Goal: Use online tool/utility: Utilize a website feature to perform a specific function

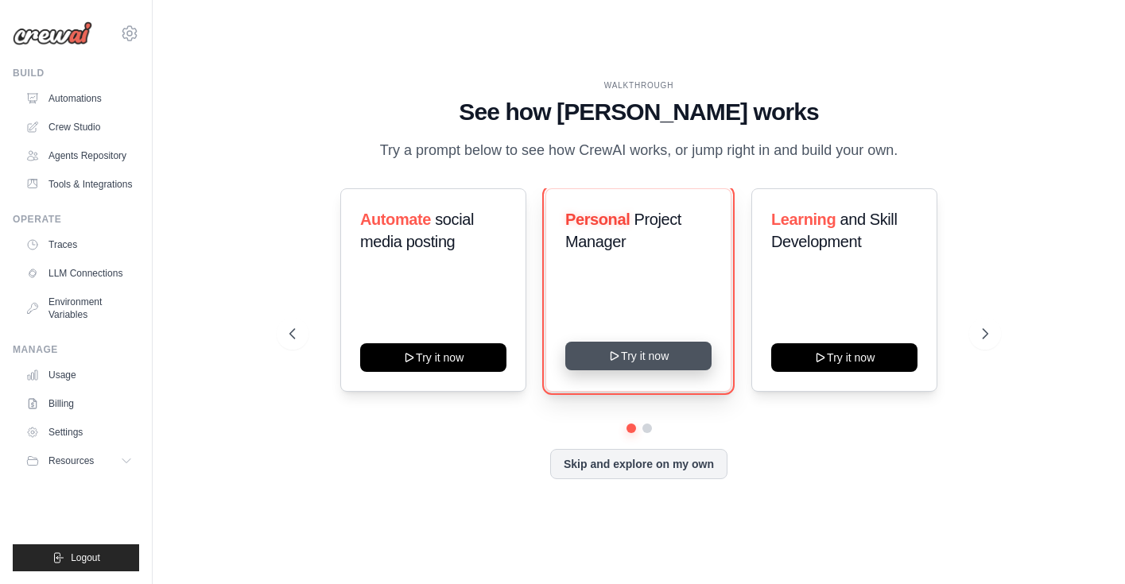
click at [615, 353] on icon at bounding box center [614, 356] width 7 height 8
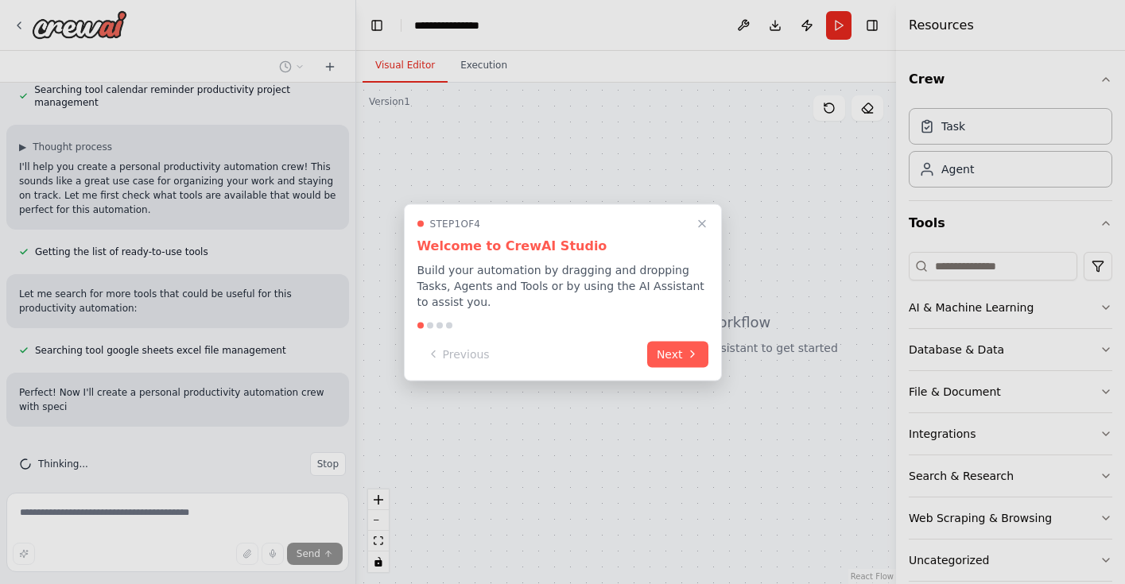
scroll to position [341, 0]
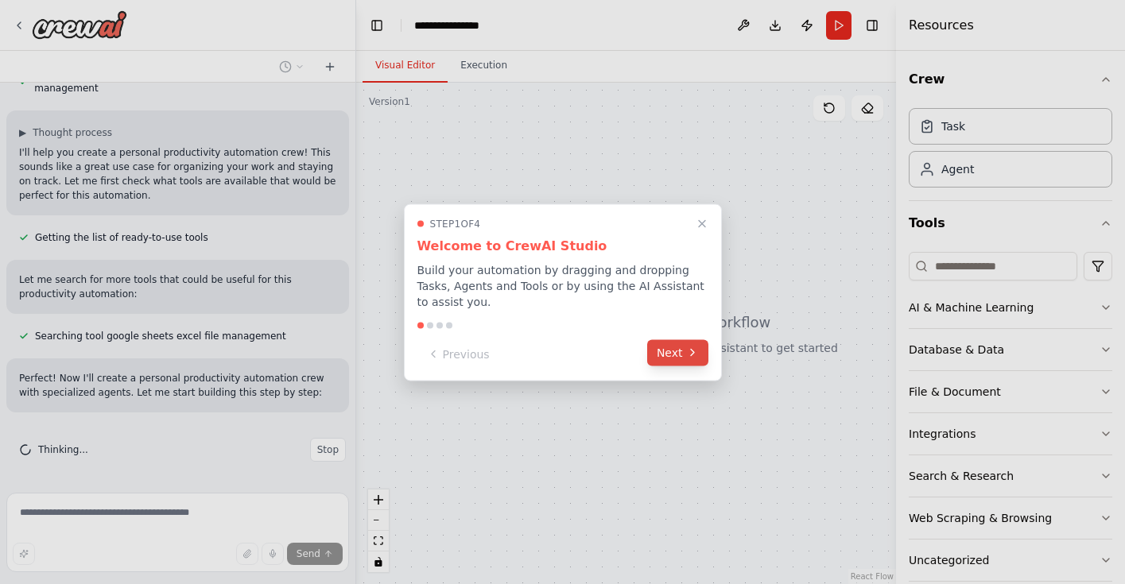
click at [659, 351] on button "Next" at bounding box center [677, 352] width 61 height 26
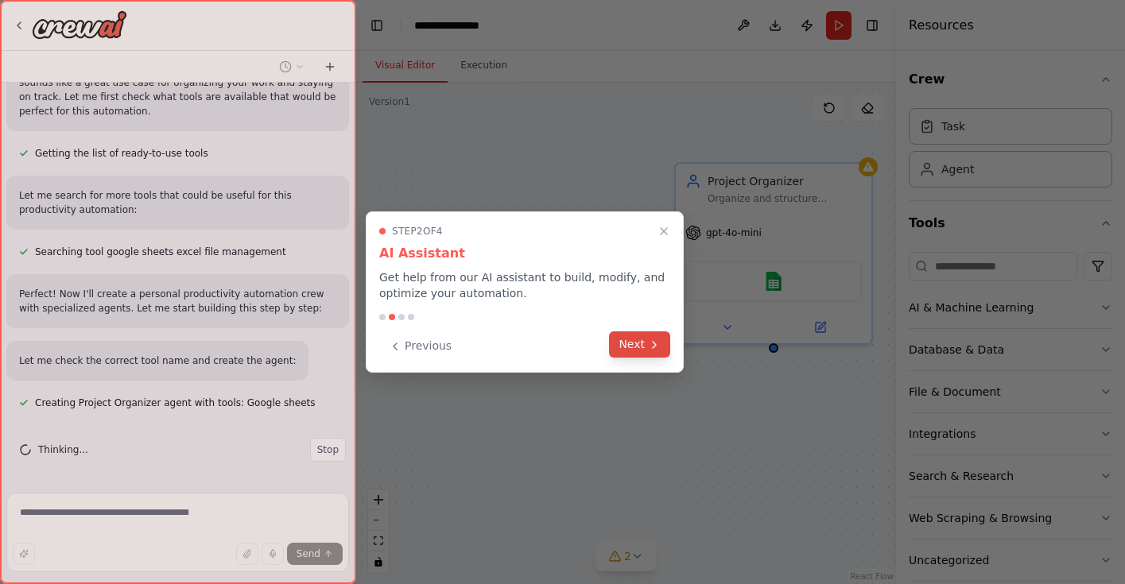
scroll to position [457, 0]
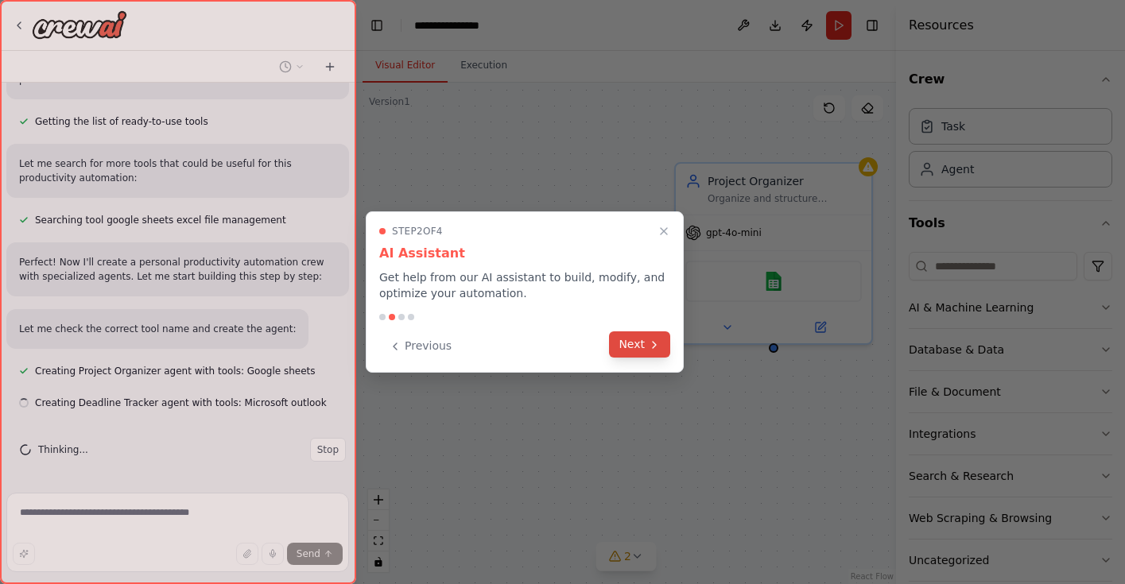
click at [654, 353] on button "Next" at bounding box center [639, 345] width 61 height 26
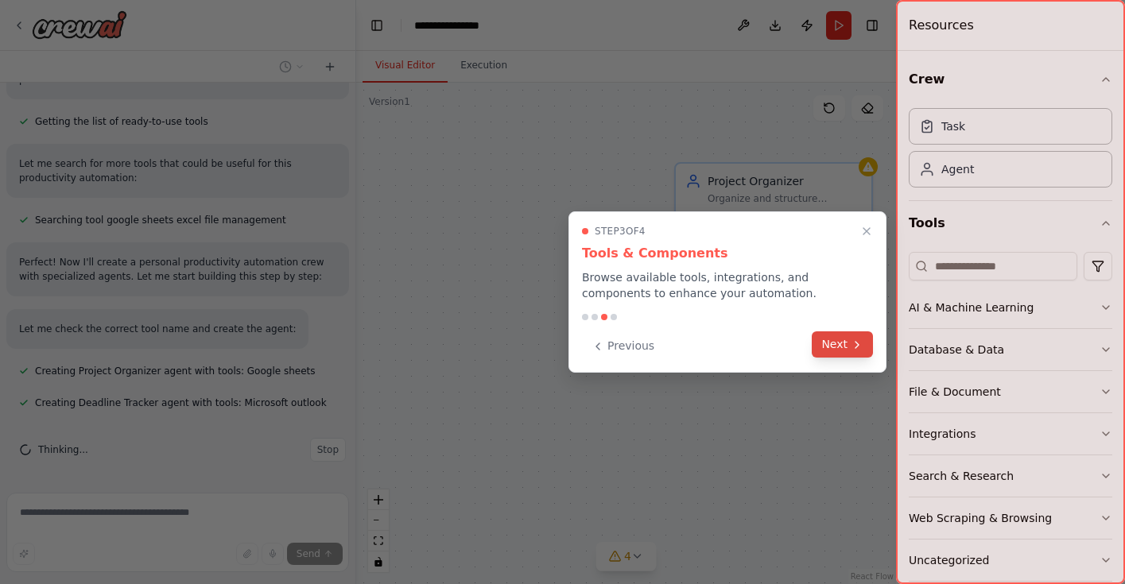
click at [864, 347] on button "Next" at bounding box center [842, 345] width 61 height 26
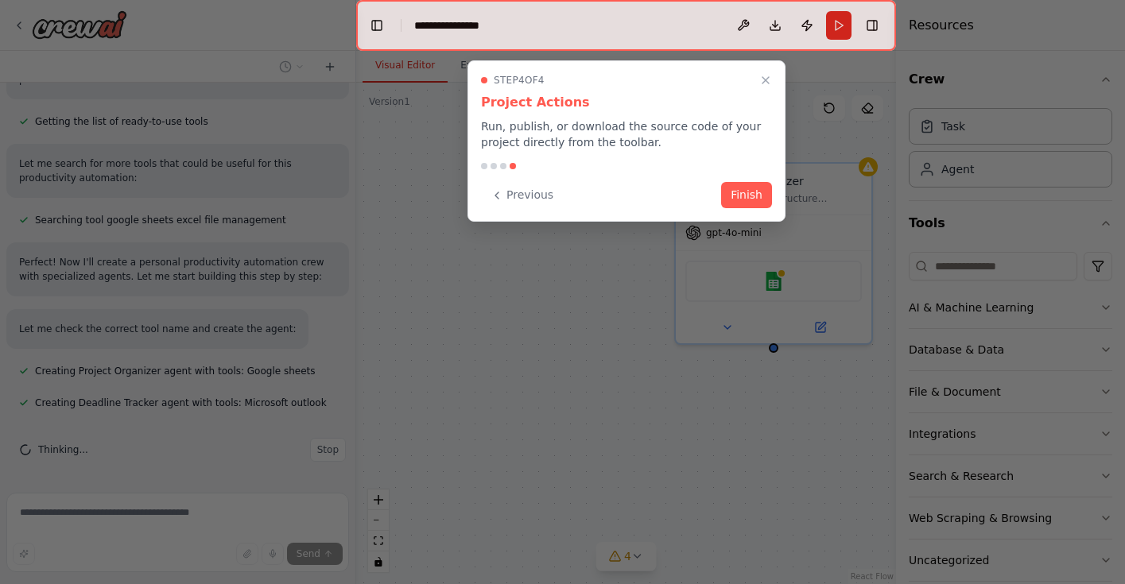
scroll to position [489, 0]
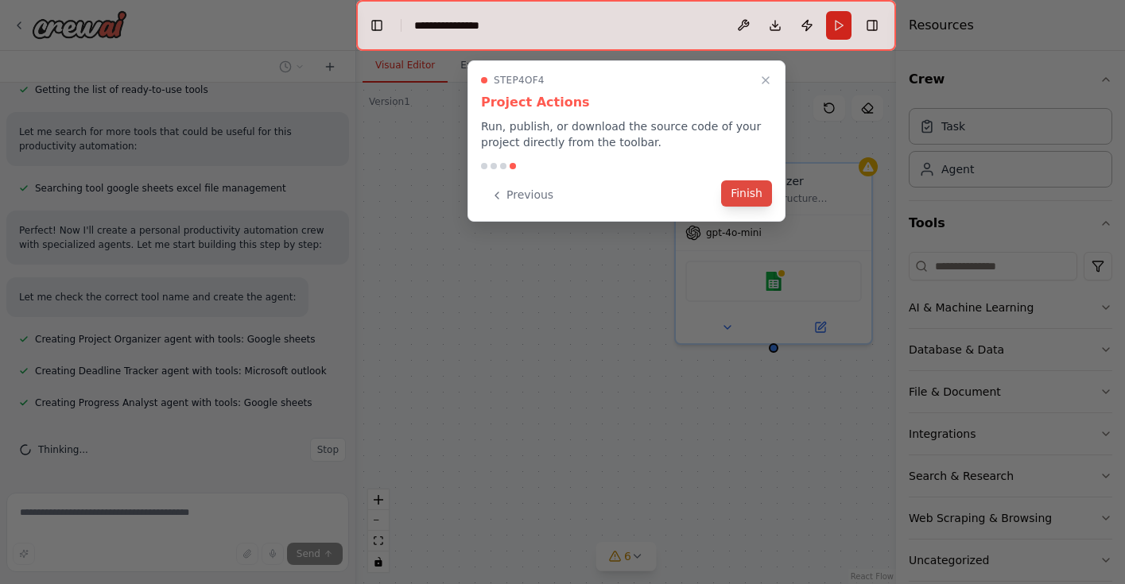
click at [753, 196] on button "Finish" at bounding box center [746, 193] width 51 height 26
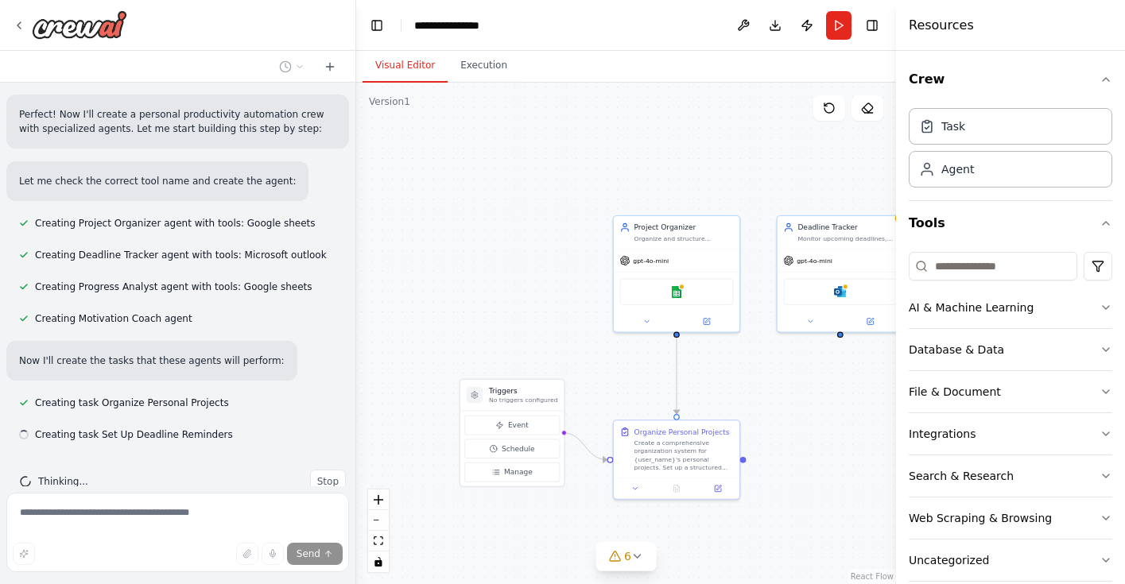
scroll to position [637, 0]
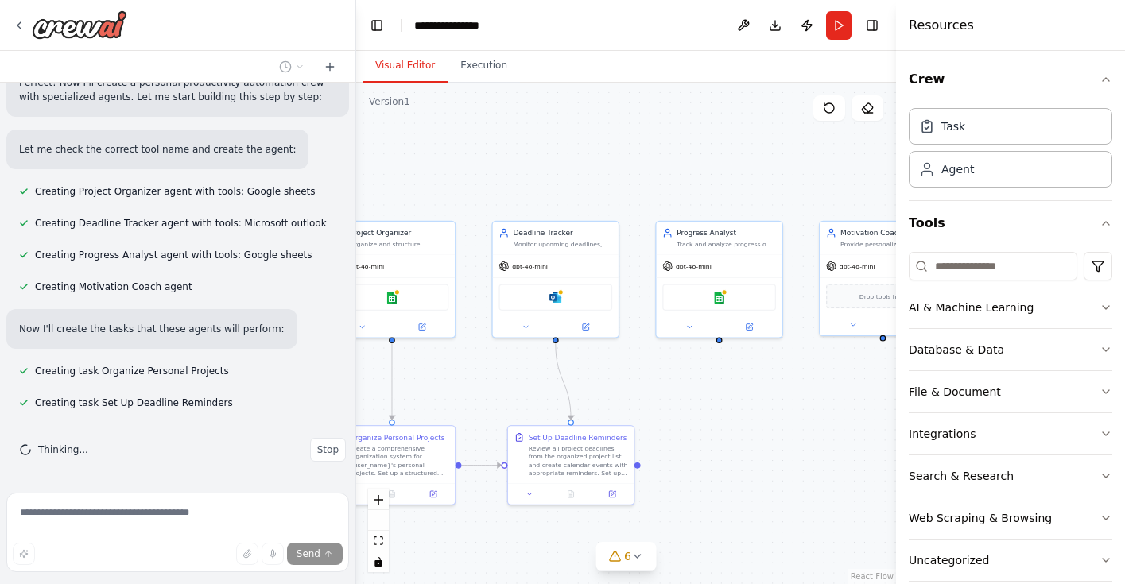
drag, startPoint x: 627, startPoint y: 175, endPoint x: 343, endPoint y: 180, distance: 284.7
click at [343, 180] on div "Create a crew that helps organize your personal projects, sets reminders for im…" at bounding box center [562, 292] width 1125 height 584
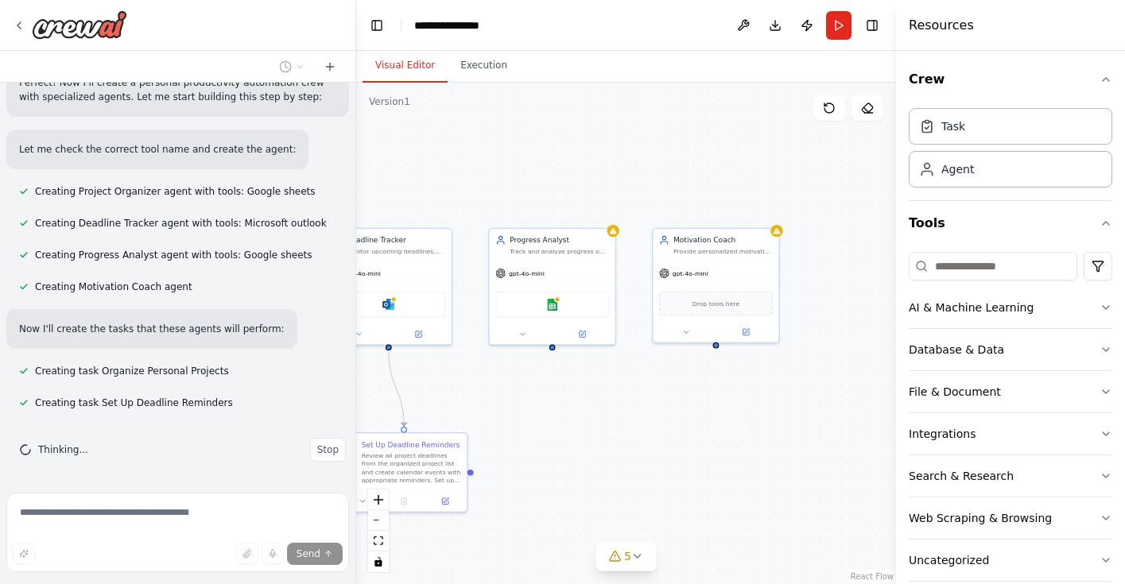
drag, startPoint x: 616, startPoint y: 188, endPoint x: 449, endPoint y: 195, distance: 167.1
click at [449, 195] on div ".deletable-edge-delete-btn { width: 20px; height: 20px; border: 0px solid #ffff…" at bounding box center [626, 334] width 540 height 502
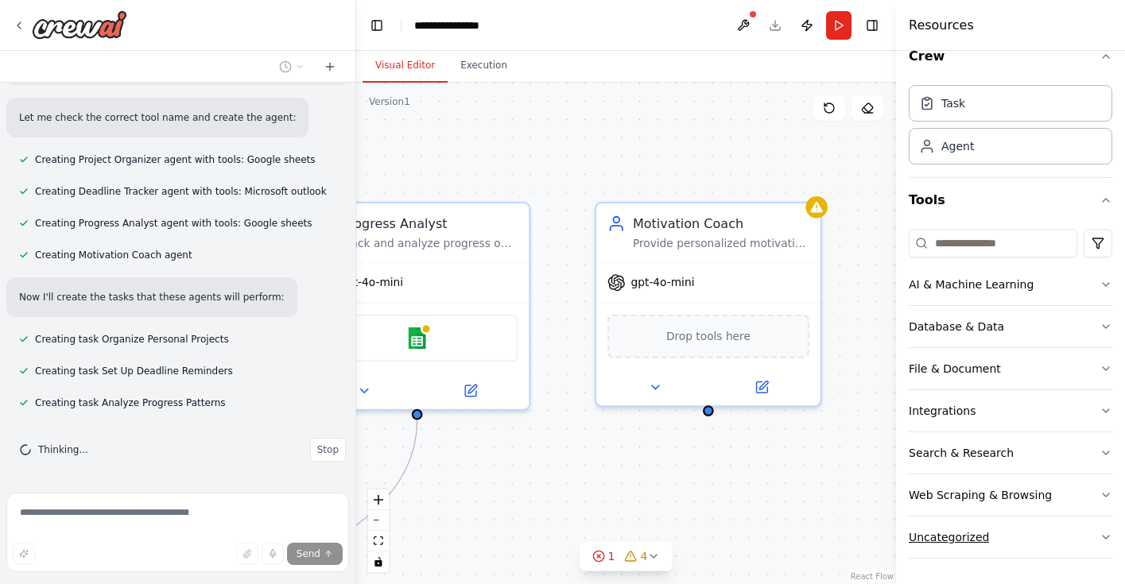
scroll to position [700, 0]
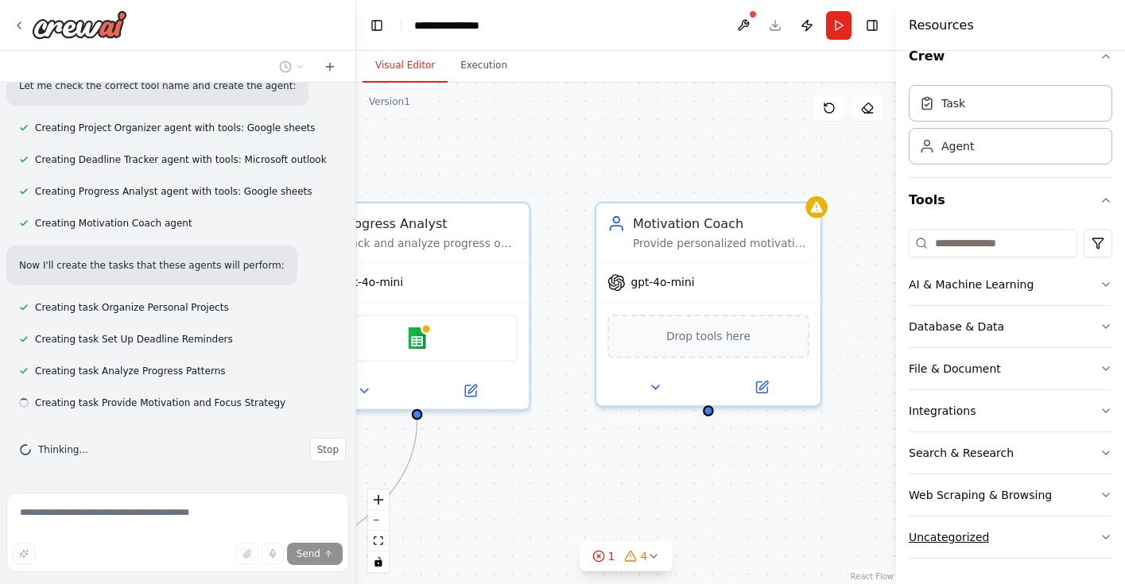
click at [1085, 537] on button "Uncategorized" at bounding box center [1011, 537] width 204 height 41
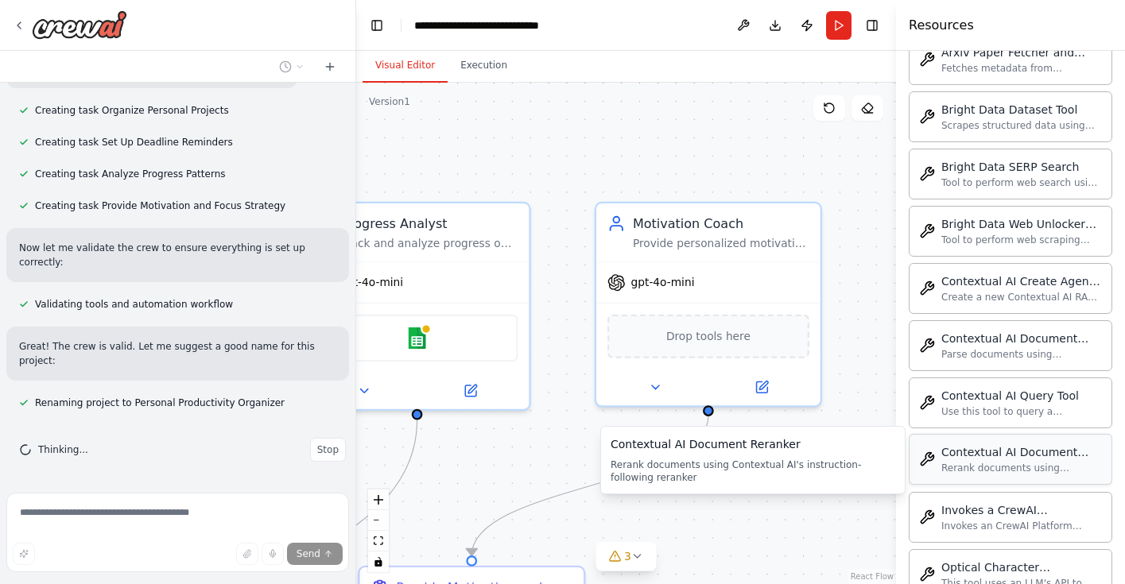
scroll to position [22, 0]
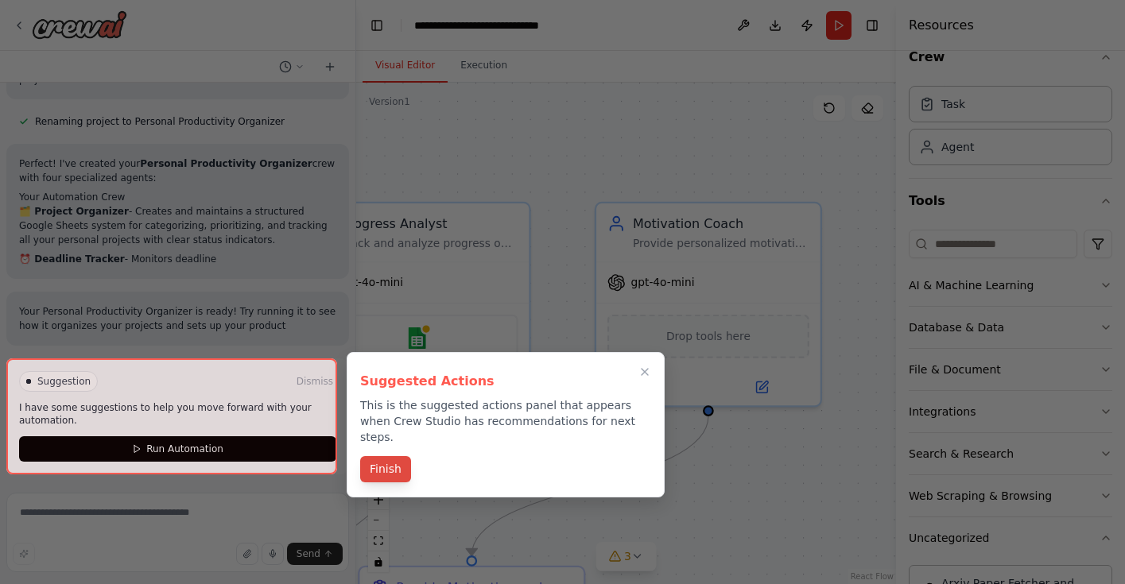
click at [381, 463] on button "Finish" at bounding box center [385, 469] width 51 height 26
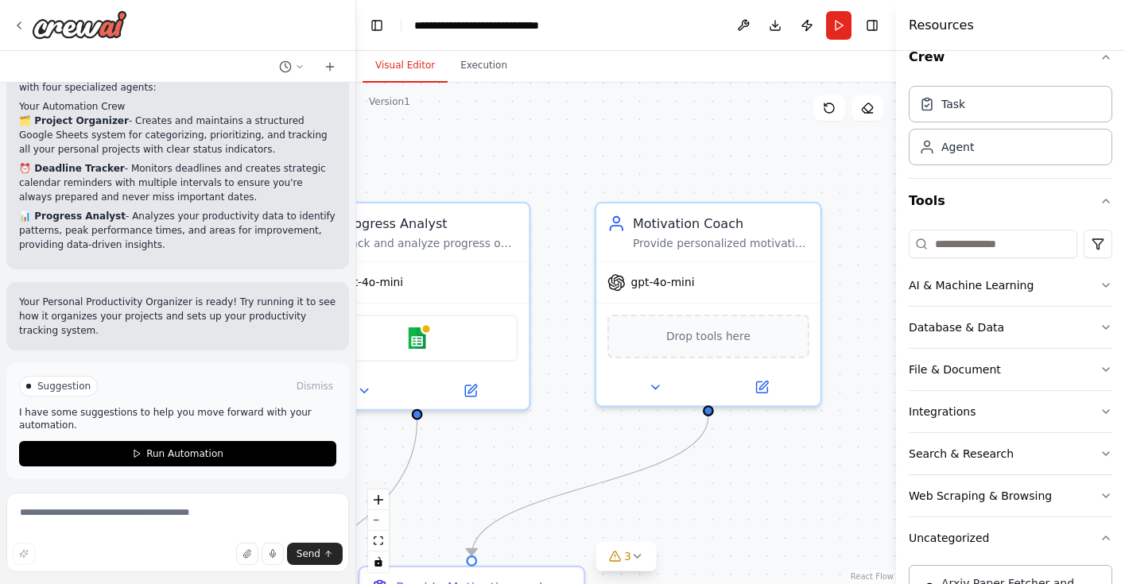
click at [102, 398] on div "Suggestion Dismiss I have some suggestions to help you move forward with your a…" at bounding box center [177, 421] width 317 height 91
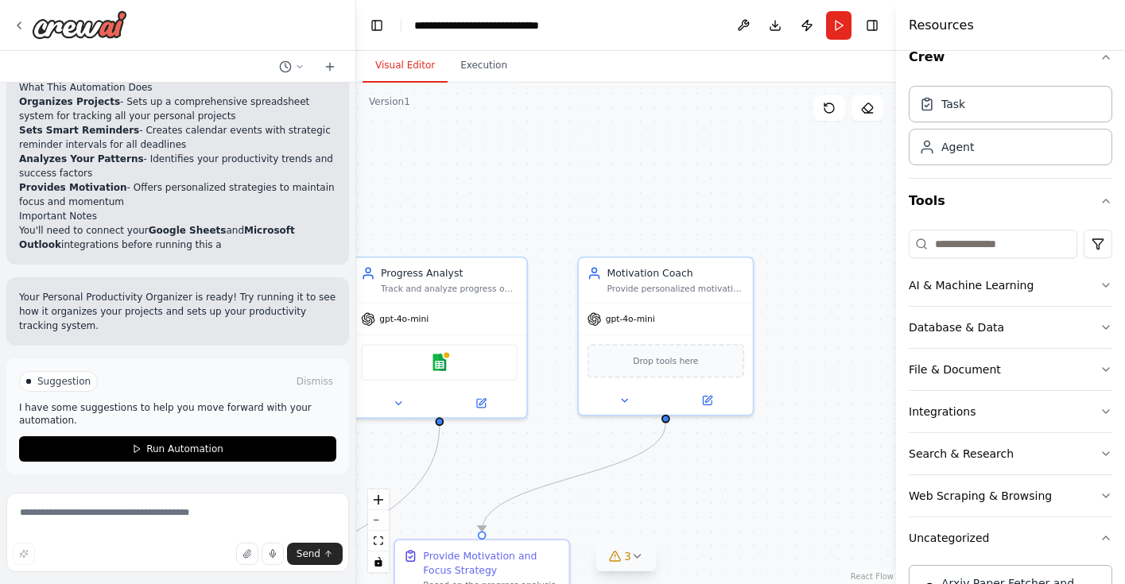
click at [626, 568] on button "3" at bounding box center [625, 556] width 61 height 29
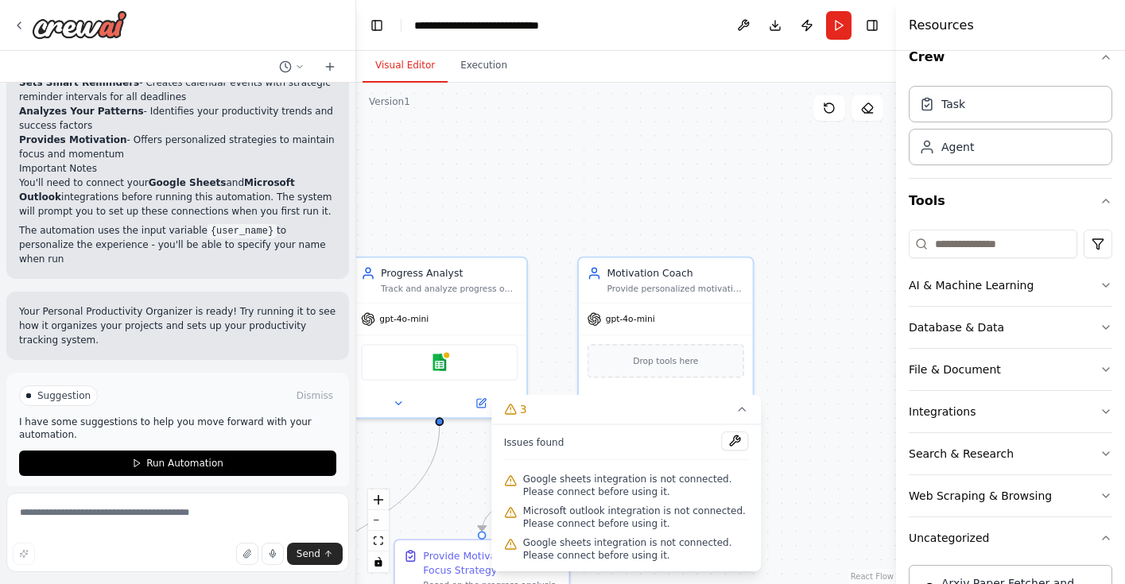
scroll to position [1556, 0]
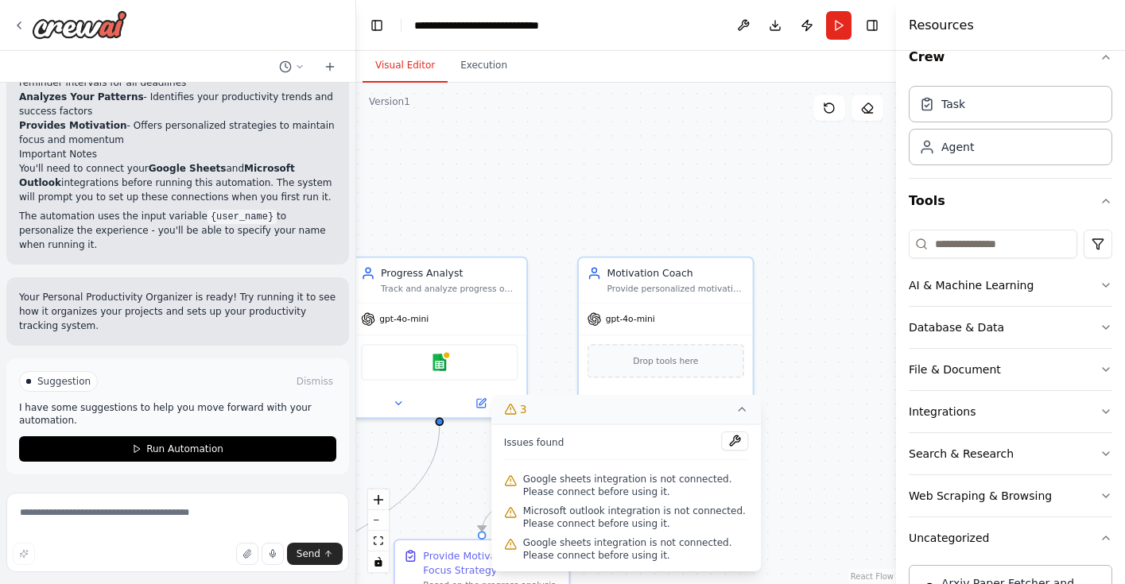
click at [731, 411] on button "3" at bounding box center [626, 409] width 270 height 29
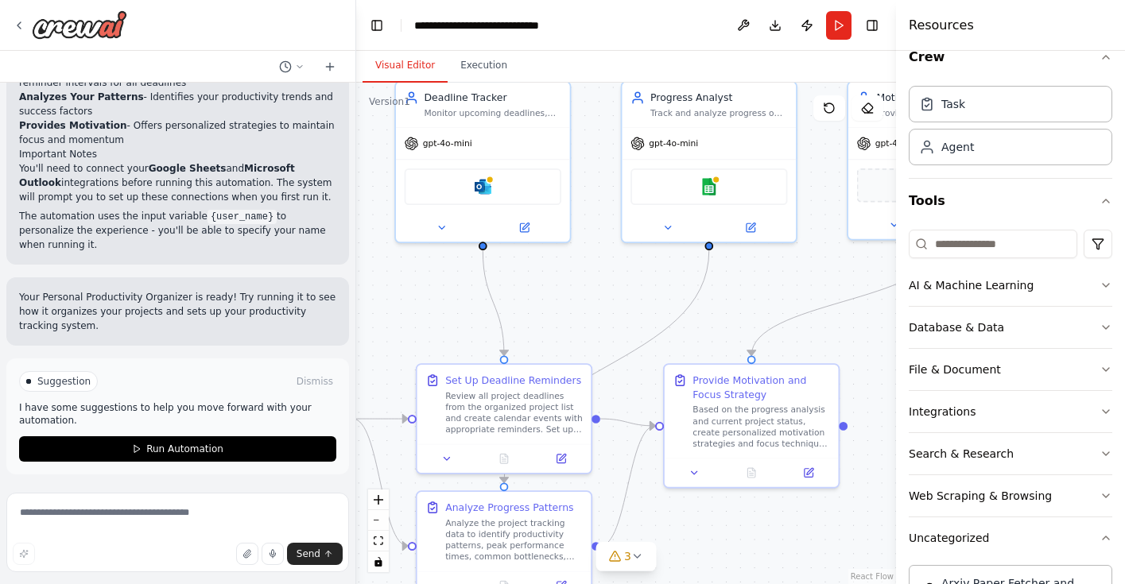
drag, startPoint x: 541, startPoint y: 436, endPoint x: 811, endPoint y: 259, distance: 322.2
click at [811, 259] on div ".deletable-edge-delete-btn { width: 20px; height: 20px; border: 0px solid #ffff…" at bounding box center [626, 334] width 540 height 502
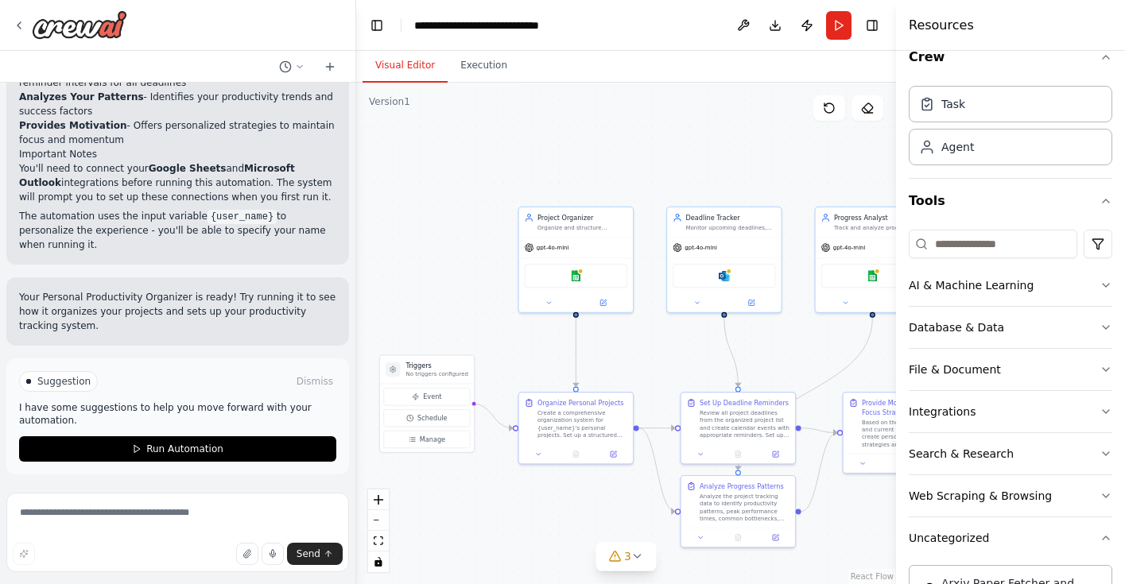
drag, startPoint x: 576, startPoint y: 332, endPoint x: 777, endPoint y: 350, distance: 201.1
click at [777, 350] on div ".deletable-edge-delete-btn { width: 20px; height: 20px; border: 0px solid #ffff…" at bounding box center [626, 334] width 540 height 502
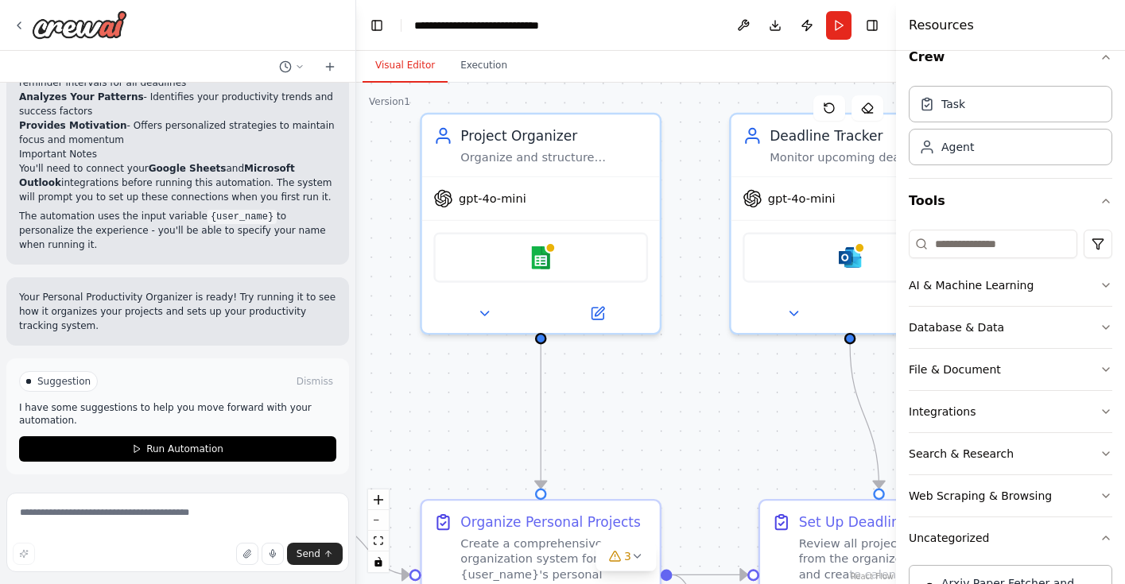
drag, startPoint x: 491, startPoint y: 223, endPoint x: 298, endPoint y: 362, distance: 237.0
click at [298, 362] on div "Create a crew that helps organize your personal projects, sets reminders for im…" at bounding box center [562, 292] width 1125 height 584
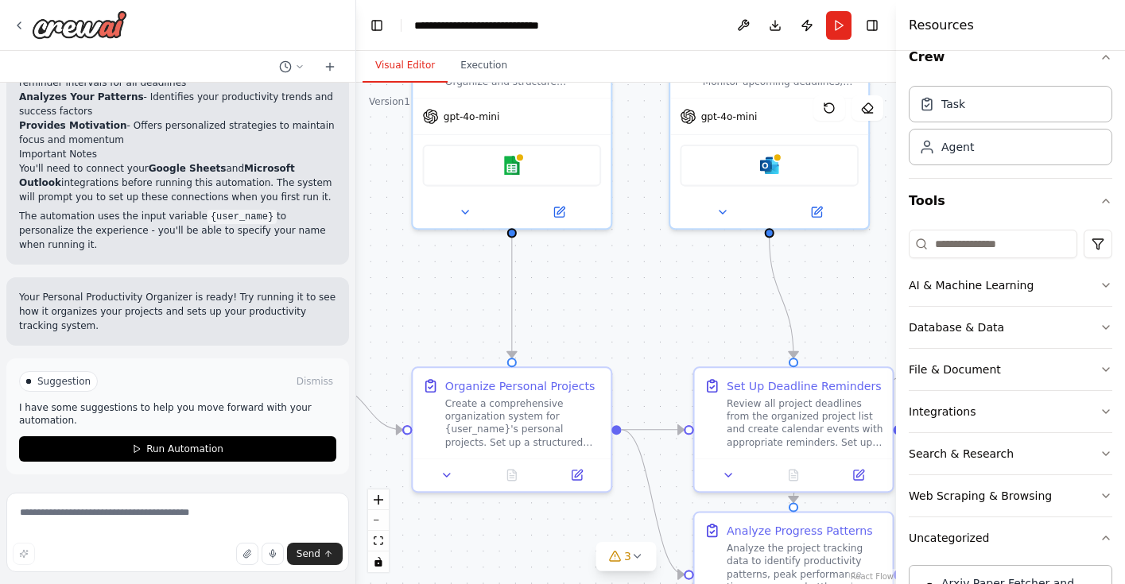
drag, startPoint x: 506, startPoint y: 415, endPoint x: 480, endPoint y: 299, distance: 118.8
click at [480, 299] on div ".deletable-edge-delete-btn { width: 20px; height: 20px; border: 0px solid #ffff…" at bounding box center [626, 334] width 540 height 502
click at [445, 488] on div "Organize Personal Projects Create a comprehensive organization system for {user…" at bounding box center [511, 426] width 201 height 126
click at [446, 474] on icon at bounding box center [447, 472] width 6 height 3
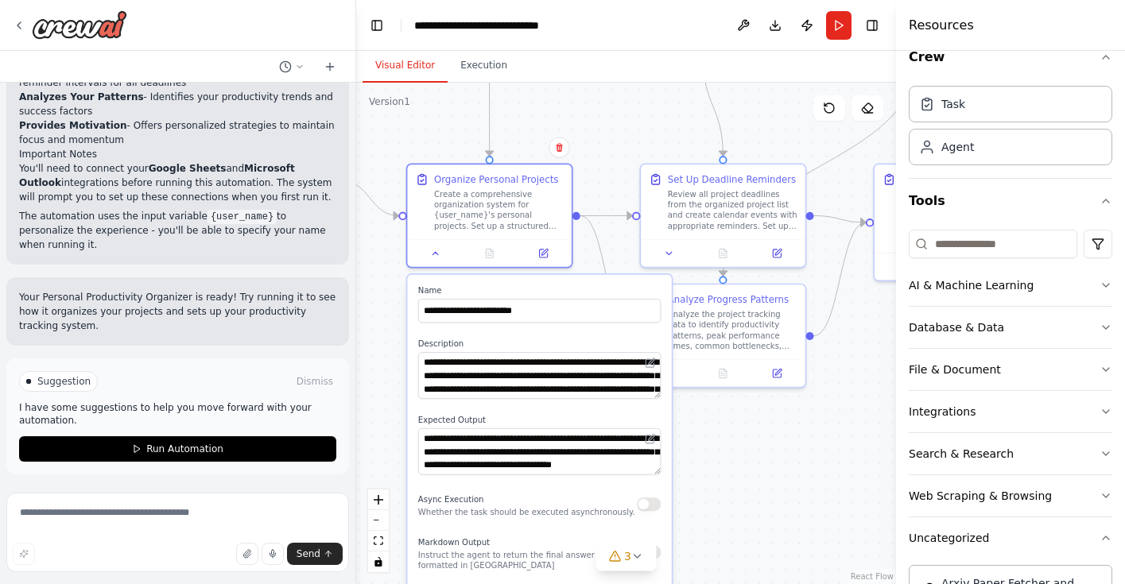
drag, startPoint x: 612, startPoint y: 355, endPoint x: 585, endPoint y: 147, distance: 210.0
click at [585, 147] on div ".deletable-edge-delete-btn { width: 20px; height: 20px; border: 0px solid #ffff…" at bounding box center [626, 334] width 540 height 502
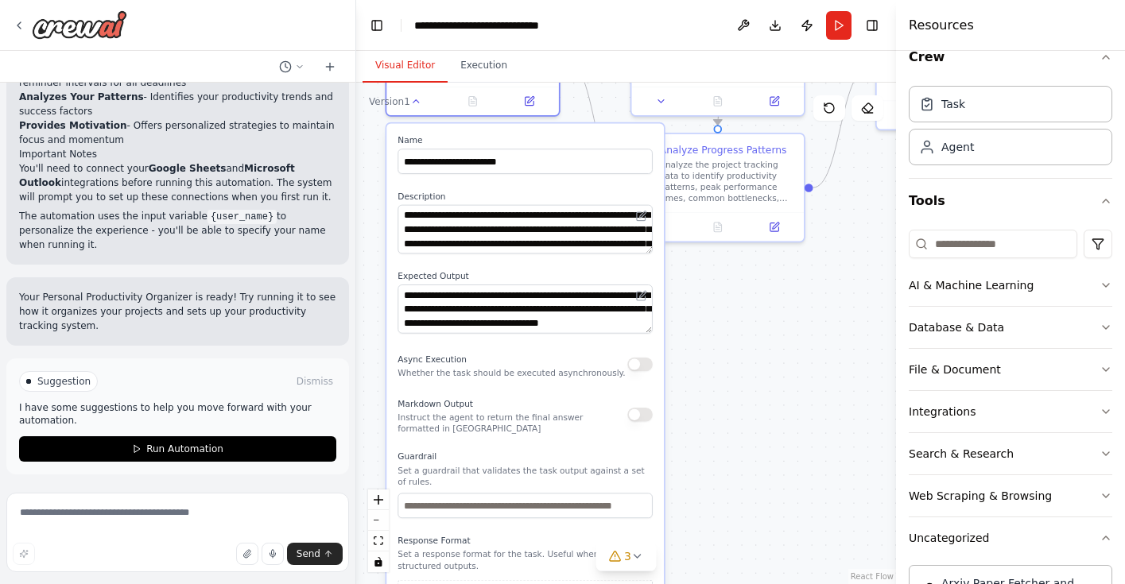
drag, startPoint x: 712, startPoint y: 493, endPoint x: 704, endPoint y: 337, distance: 156.1
click at [704, 337] on div ".deletable-edge-delete-btn { width: 20px; height: 20px; border: 0px solid #ffff…" at bounding box center [626, 334] width 540 height 502
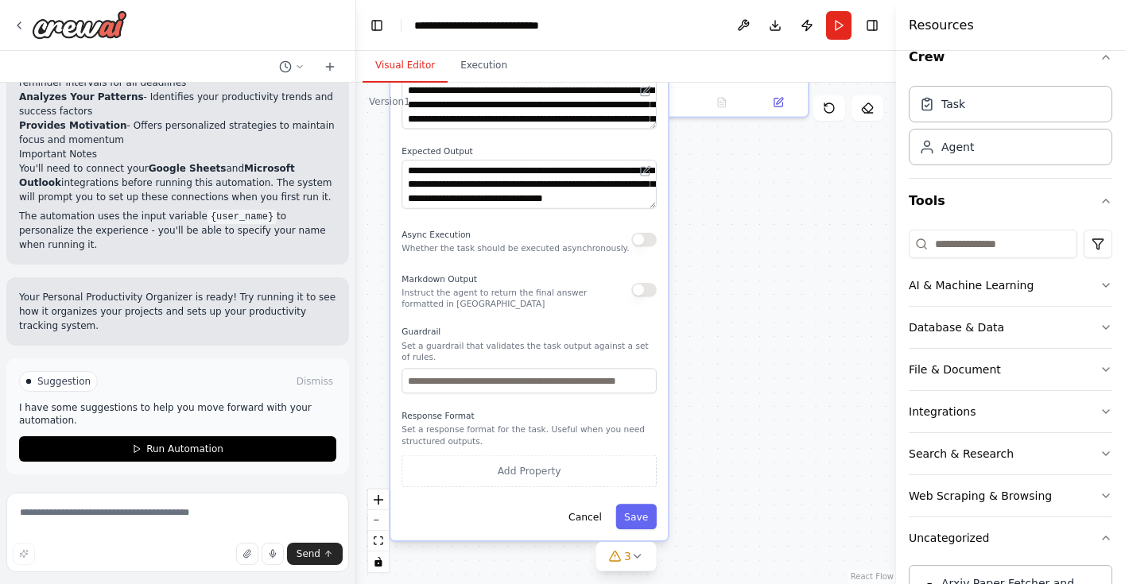
drag, startPoint x: 688, startPoint y: 428, endPoint x: 692, endPoint y: 303, distance: 124.9
click at [692, 303] on div ".deletable-edge-delete-btn { width: 20px; height: 20px; border: 0px solid #ffff…" at bounding box center [626, 334] width 540 height 502
click at [575, 517] on button "Cancel" at bounding box center [585, 516] width 50 height 25
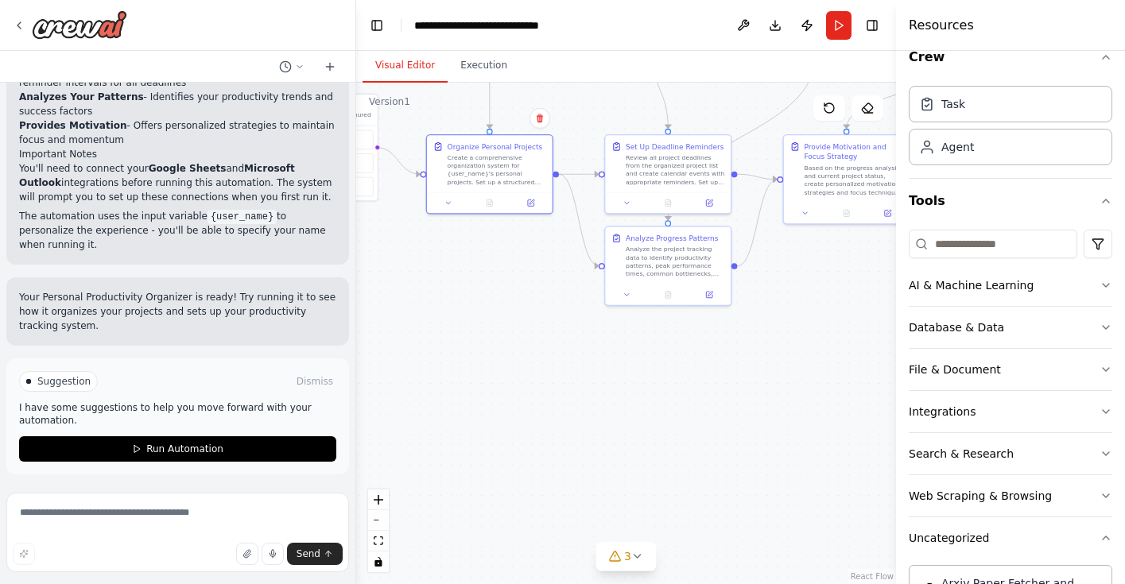
drag, startPoint x: 562, startPoint y: 520, endPoint x: 560, endPoint y: 547, distance: 27.1
click at [560, 547] on div ".deletable-edge-delete-btn { width: 20px; height: 20px; border: 0px solid #ffff…" at bounding box center [626, 334] width 540 height 502
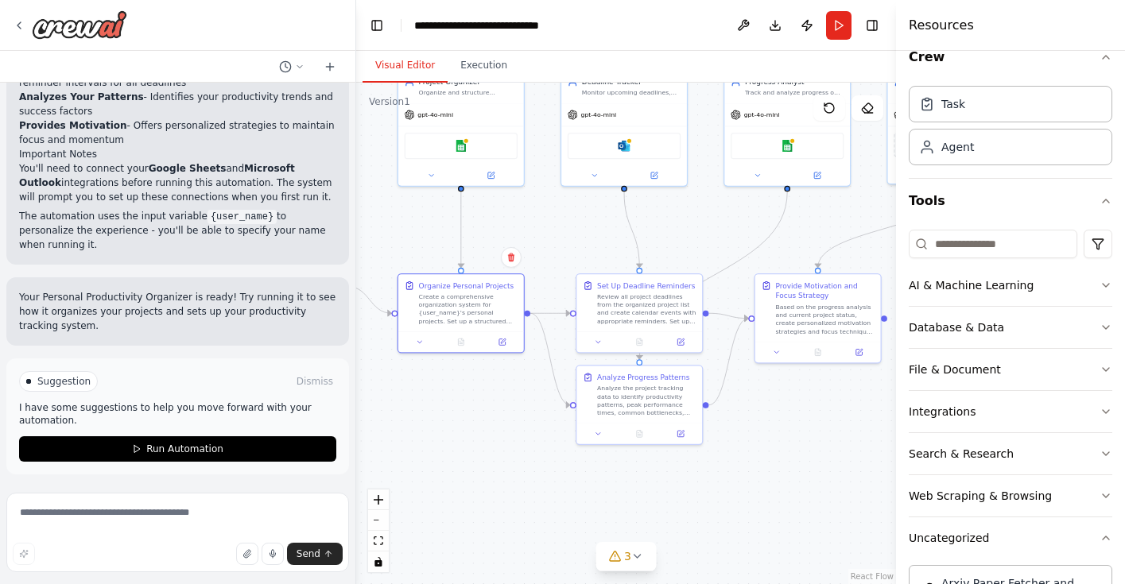
drag, startPoint x: 560, startPoint y: 408, endPoint x: 533, endPoint y: 537, distance: 132.5
click at [533, 537] on div ".deletable-edge-delete-btn { width: 20px; height: 20px; border: 0px solid #ffff…" at bounding box center [626, 334] width 540 height 502
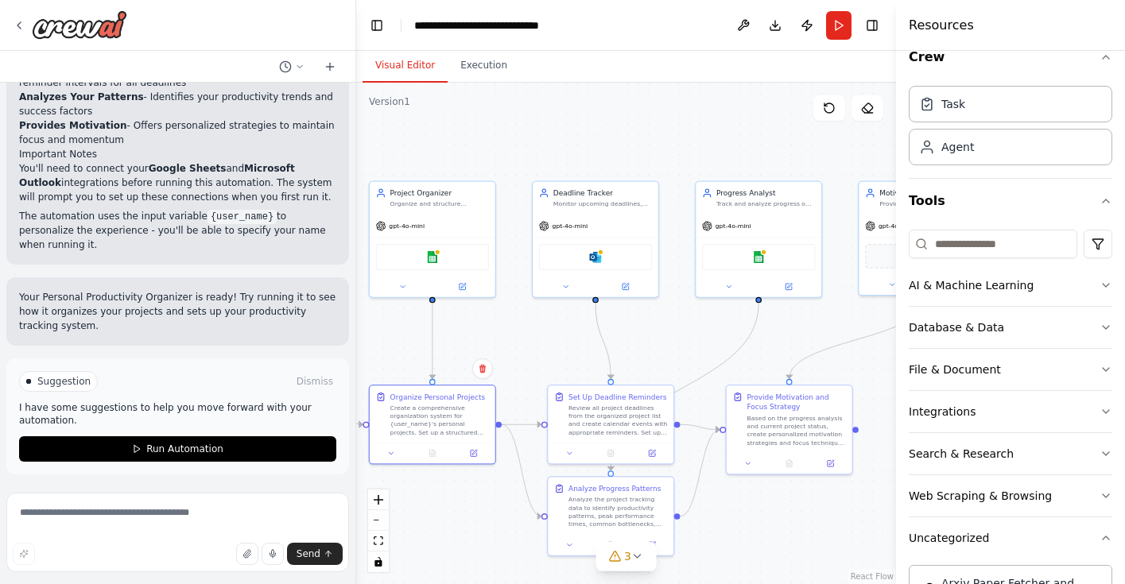
drag, startPoint x: 536, startPoint y: 461, endPoint x: 507, endPoint y: 572, distance: 114.9
click at [507, 572] on div ".deletable-edge-delete-btn { width: 20px; height: 20px; border: 0px solid #ffff…" at bounding box center [626, 334] width 540 height 502
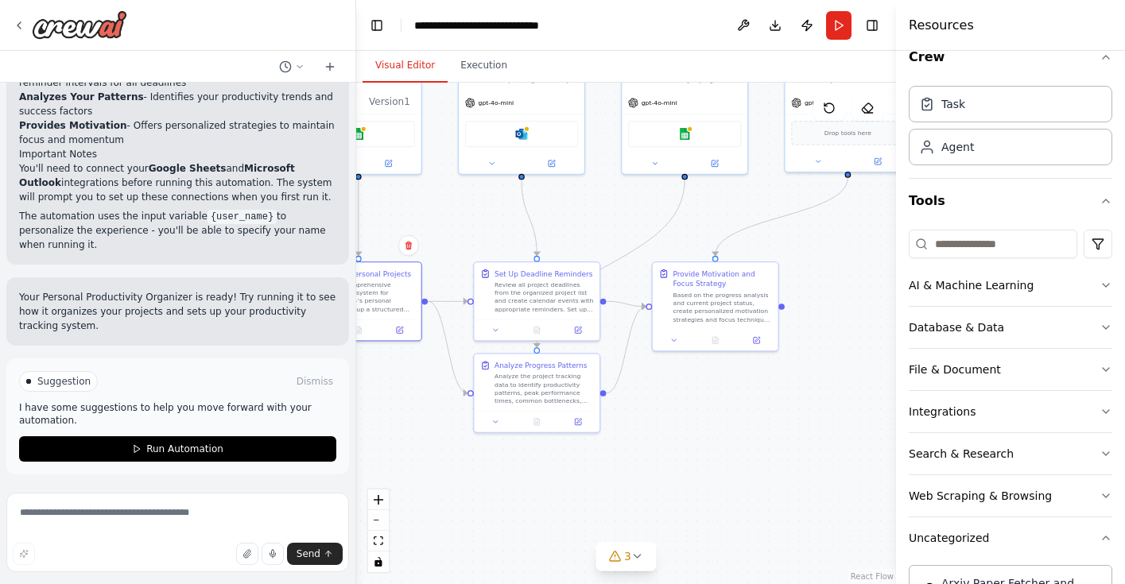
drag, startPoint x: 550, startPoint y: 351, endPoint x: 475, endPoint y: 227, distance: 144.8
click at [475, 228] on div ".deletable-edge-delete-btn { width: 20px; height: 20px; border: 0px solid #ffff…" at bounding box center [626, 334] width 540 height 502
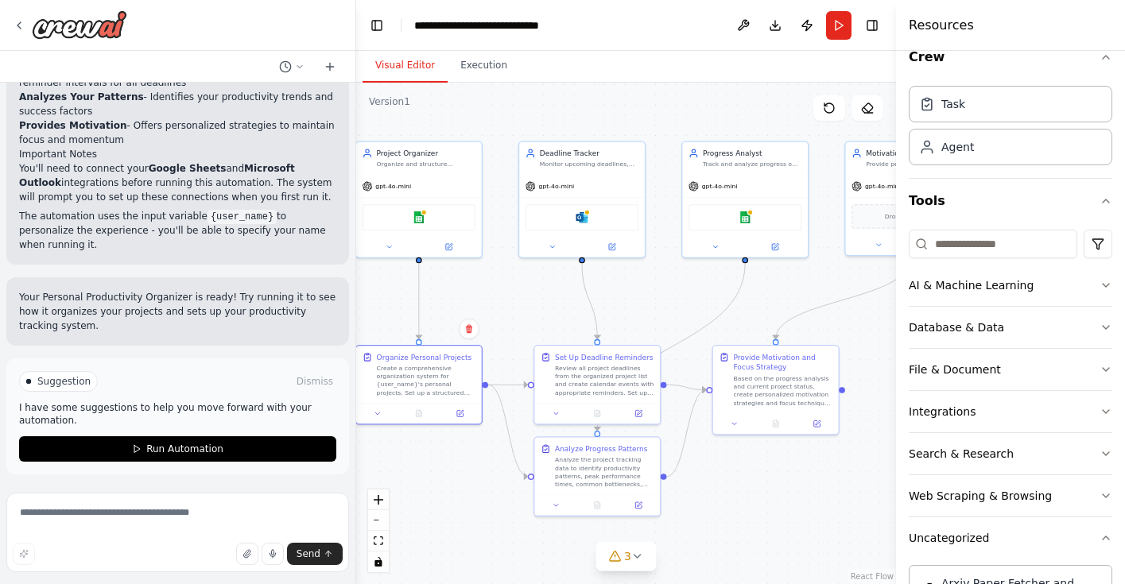
drag, startPoint x: 744, startPoint y: 407, endPoint x: 796, endPoint y: 490, distance: 97.5
click at [801, 491] on div ".deletable-edge-delete-btn { width: 20px; height: 20px; border: 0px solid #ffff…" at bounding box center [626, 334] width 540 height 502
click at [569, 415] on button at bounding box center [555, 411] width 35 height 12
click at [569, 411] on button at bounding box center [560, 411] width 35 height 12
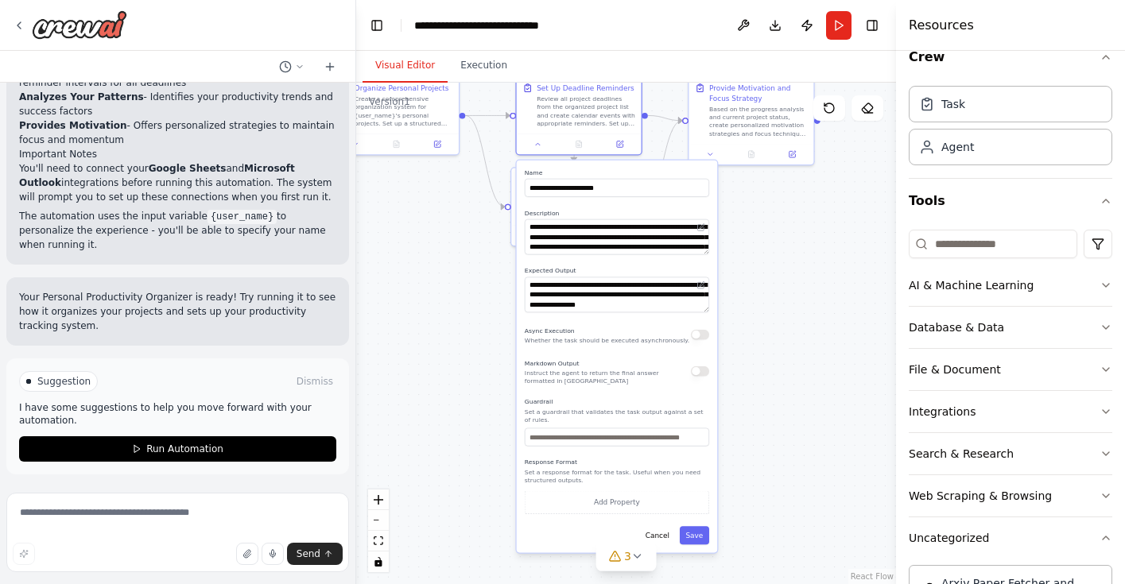
drag, startPoint x: 515, startPoint y: 421, endPoint x: 493, endPoint y: 153, distance: 268.8
click at [493, 153] on div ".deletable-edge-delete-btn { width: 20px; height: 20px; border: 0px solid #ffff…" at bounding box center [626, 334] width 540 height 502
click at [659, 537] on button "Cancel" at bounding box center [657, 535] width 37 height 18
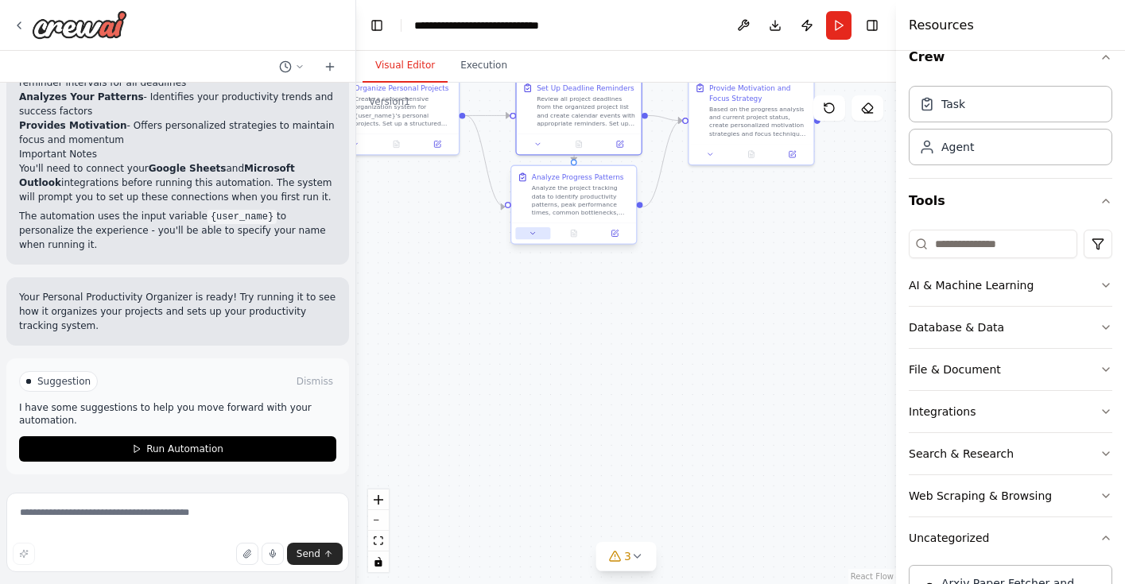
click at [529, 232] on icon at bounding box center [533, 234] width 8 height 8
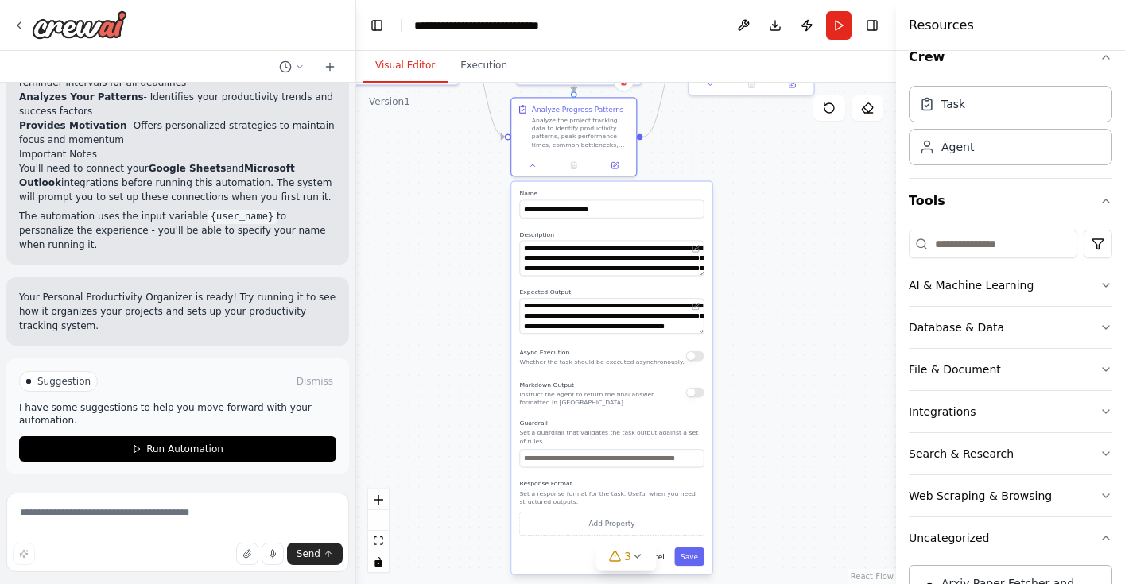
drag, startPoint x: 475, startPoint y: 467, endPoint x: 475, endPoint y: 397, distance: 70.0
click at [475, 397] on div ".deletable-edge-delete-btn { width: 20px; height: 20px; border: 0px solid #ffff…" at bounding box center [626, 334] width 540 height 502
click at [665, 563] on button "Cancel" at bounding box center [652, 557] width 37 height 18
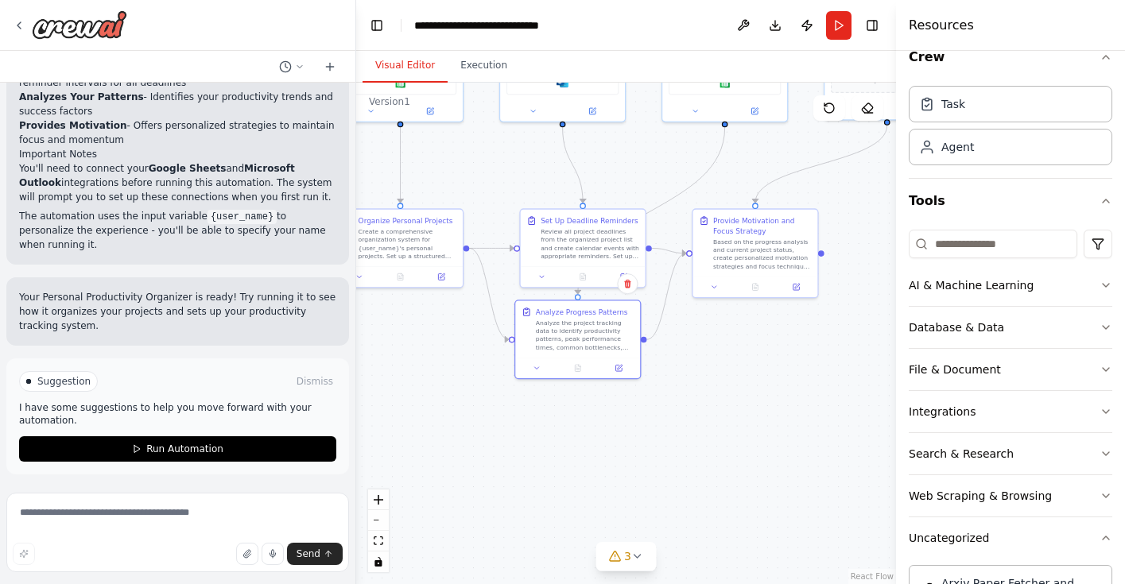
drag, startPoint x: 657, startPoint y: 384, endPoint x: 659, endPoint y: 557, distance: 172.5
click at [661, 584] on html "Create a crew that helps organize your personal projects, sets reminders for im…" at bounding box center [562, 292] width 1125 height 584
click at [718, 285] on button at bounding box center [714, 285] width 35 height 12
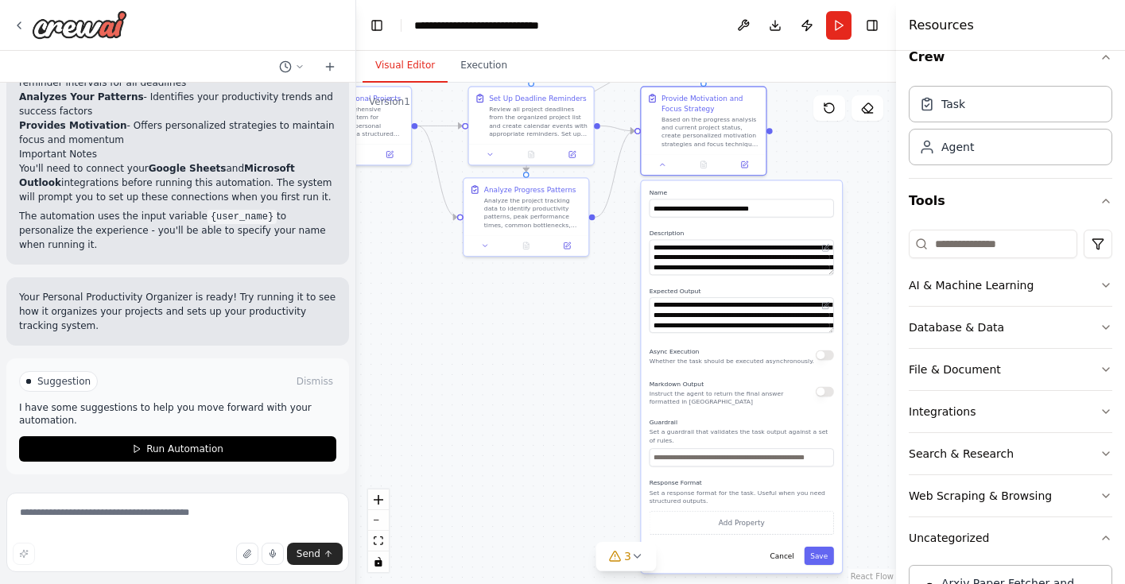
drag, startPoint x: 671, startPoint y: 437, endPoint x: 619, endPoint y: 314, distance: 133.6
click at [619, 314] on div ".deletable-edge-delete-btn { width: 20px; height: 20px; border: 0px solid #ffff…" at bounding box center [626, 334] width 540 height 502
click at [770, 557] on button "Cancel" at bounding box center [782, 555] width 37 height 18
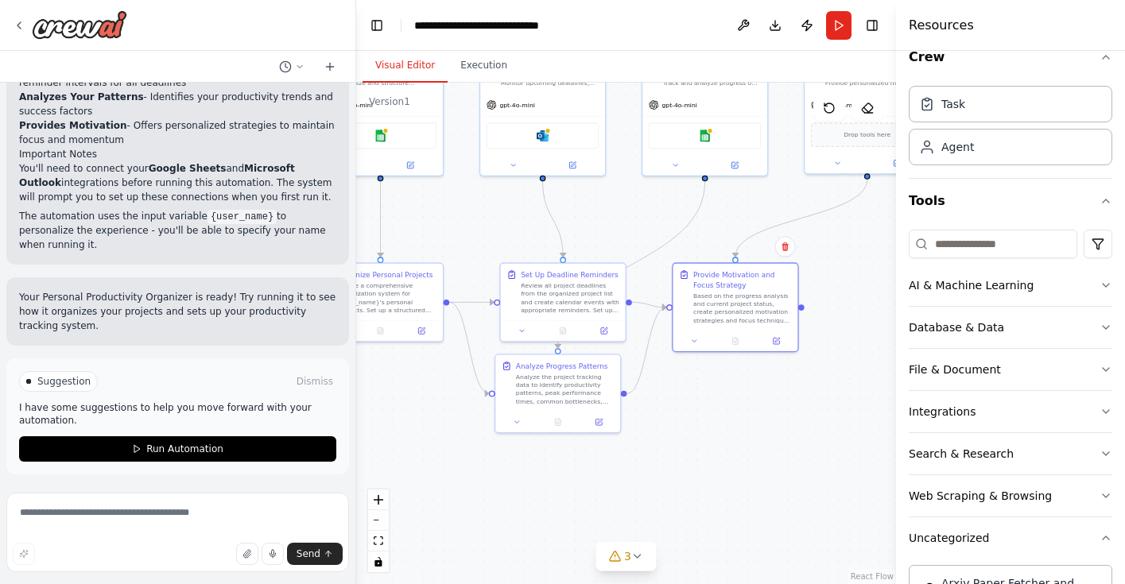
drag, startPoint x: 686, startPoint y: 421, endPoint x: 713, endPoint y: 554, distance: 135.5
click at [714, 561] on div ".deletable-edge-delete-btn { width: 20px; height: 20px; border: 0px solid #ffff…" at bounding box center [626, 334] width 540 height 502
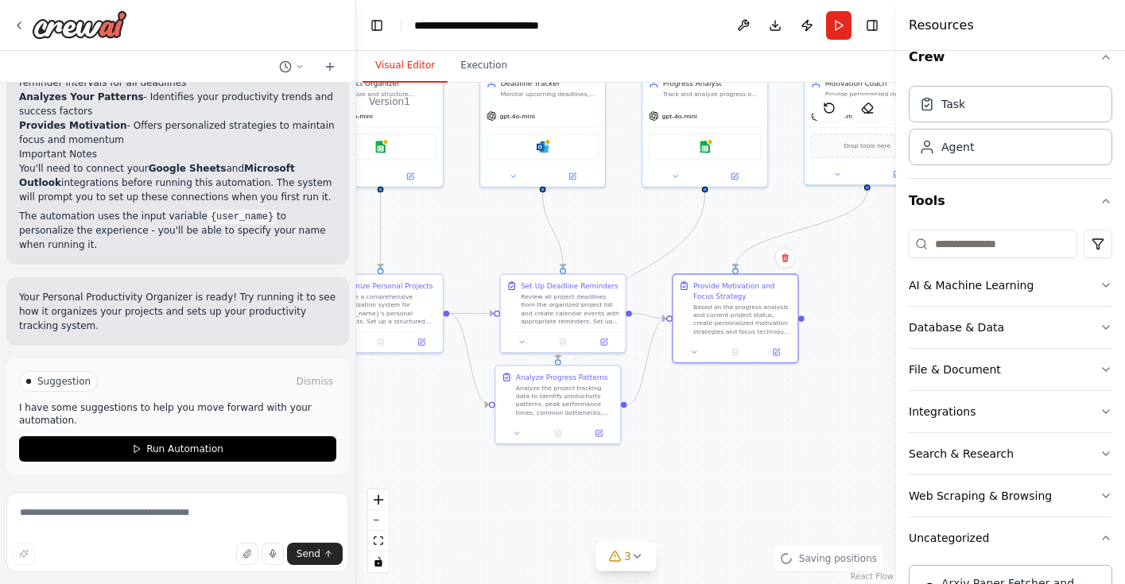
drag, startPoint x: 712, startPoint y: 437, endPoint x: 697, endPoint y: 551, distance: 114.7
click at [697, 551] on div ".deletable-edge-delete-btn { width: 20px; height: 20px; border: 0px solid #ffff…" at bounding box center [626, 334] width 540 height 502
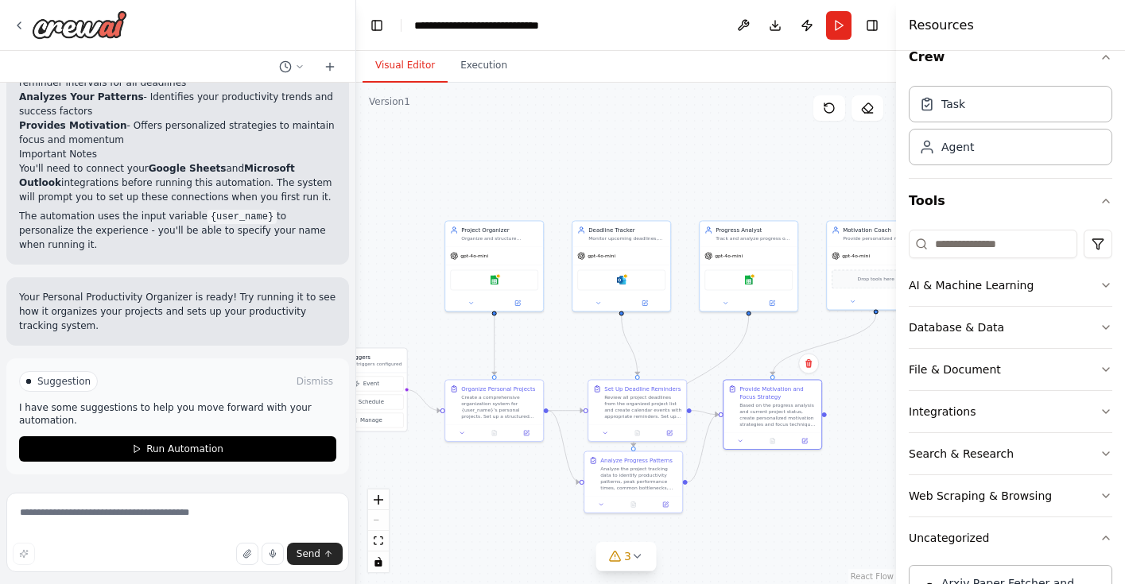
drag, startPoint x: 638, startPoint y: 327, endPoint x: 708, endPoint y: 339, distance: 71.1
click at [708, 339] on div ".deletable-edge-delete-btn { width: 20px; height: 20px; border: 0px solid #ffff…" at bounding box center [626, 334] width 540 height 502
click at [73, 384] on span "Suggestion" at bounding box center [63, 381] width 53 height 13
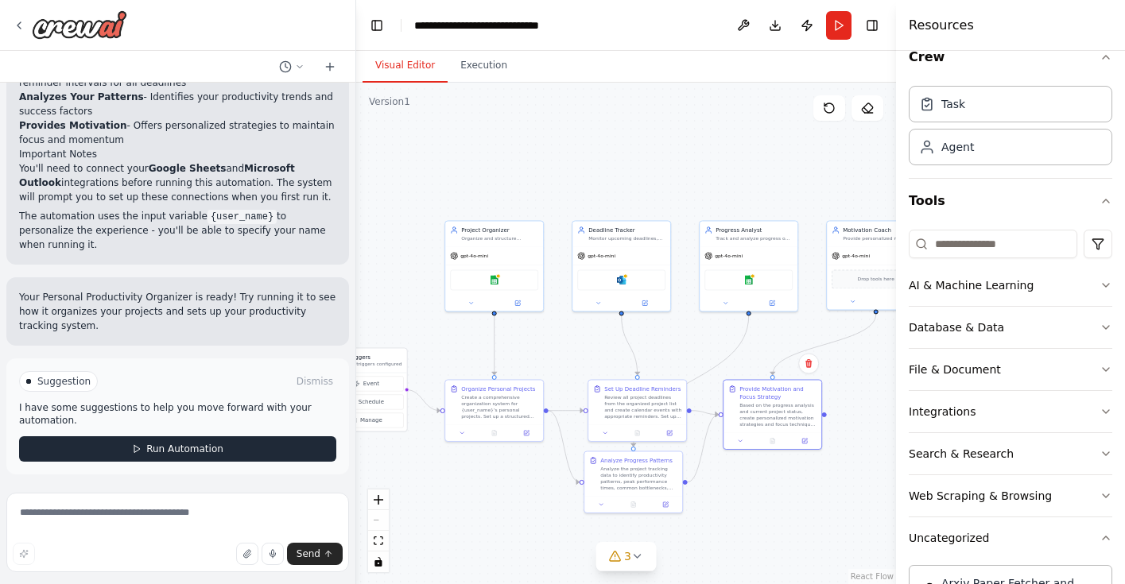
click at [114, 447] on button "Run Automation" at bounding box center [177, 448] width 317 height 25
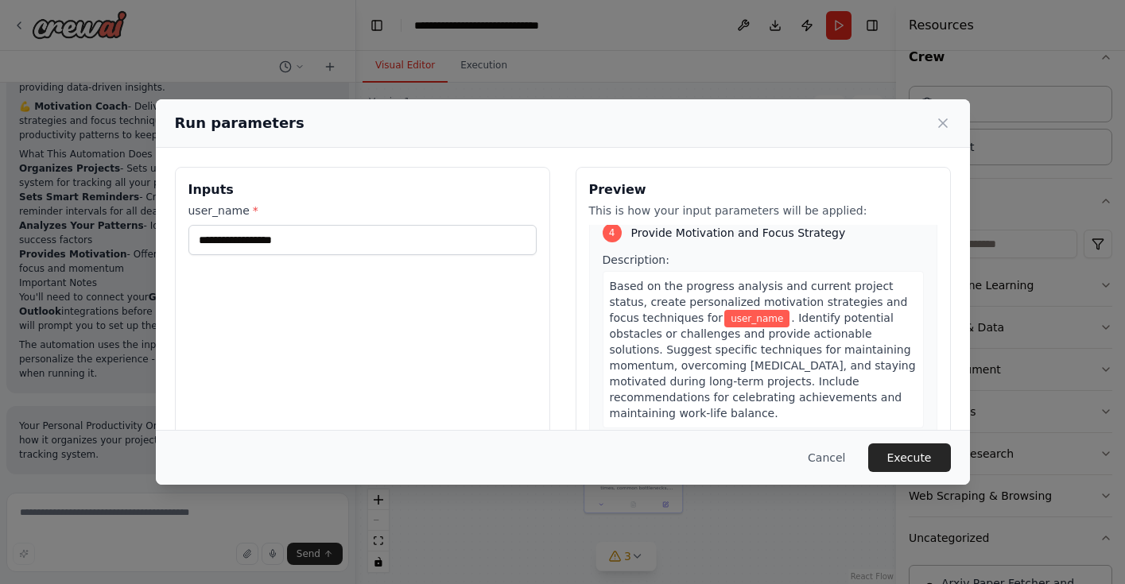
scroll to position [992, 0]
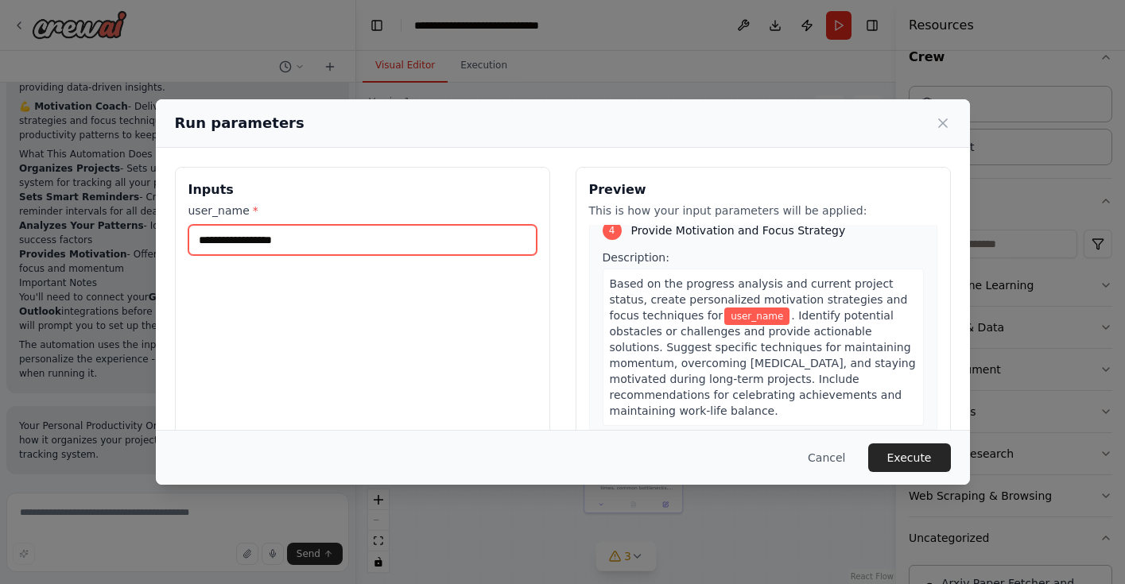
click at [356, 248] on input "user_name *" at bounding box center [362, 240] width 348 height 30
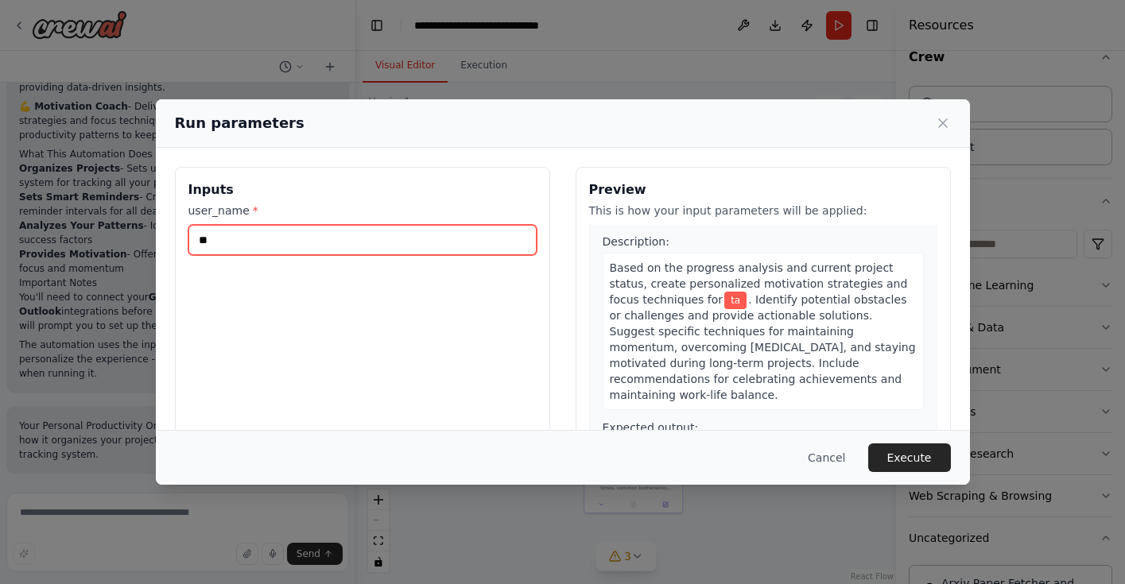
type input "*"
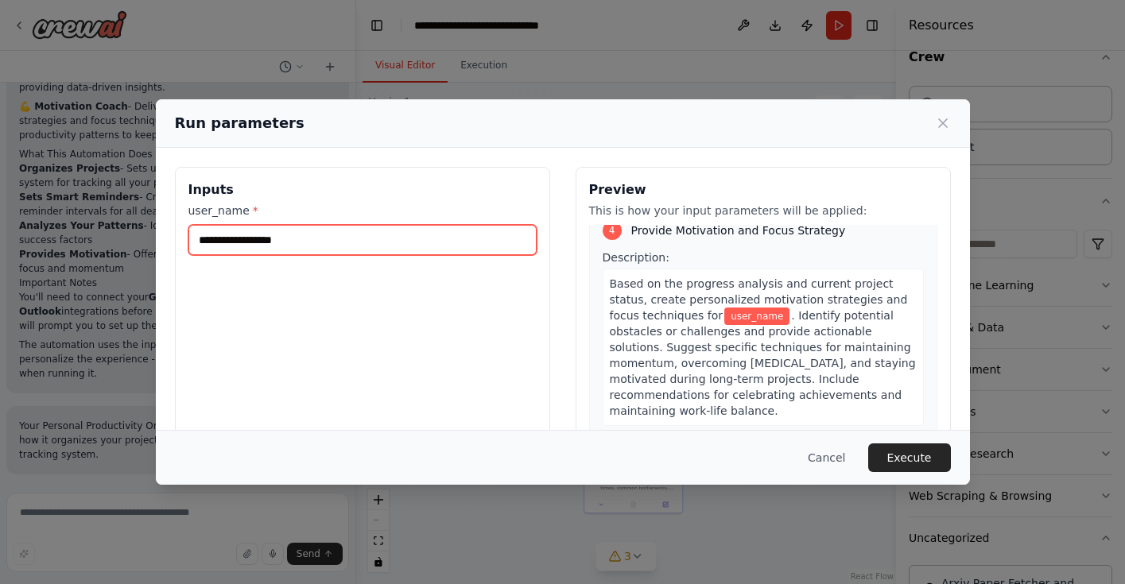
type input "*"
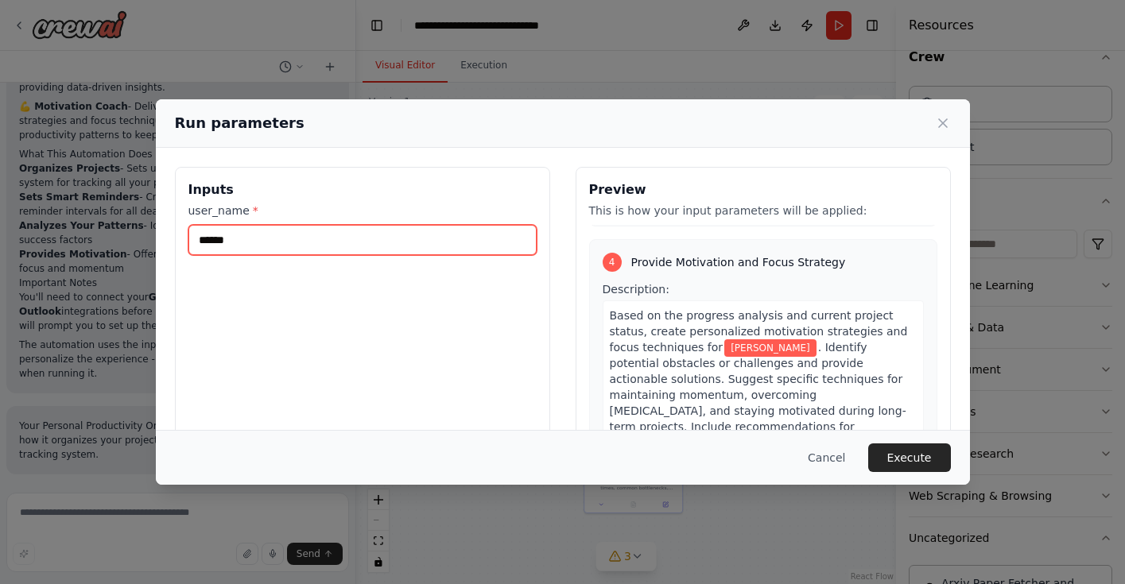
type input "******"
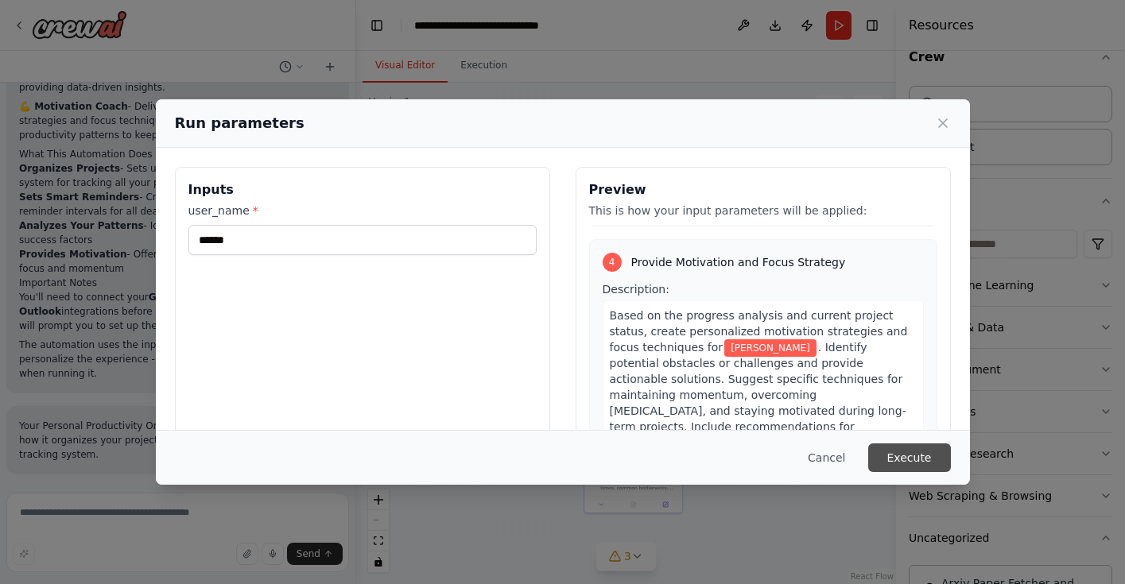
click at [937, 465] on button "Execute" at bounding box center [909, 458] width 83 height 29
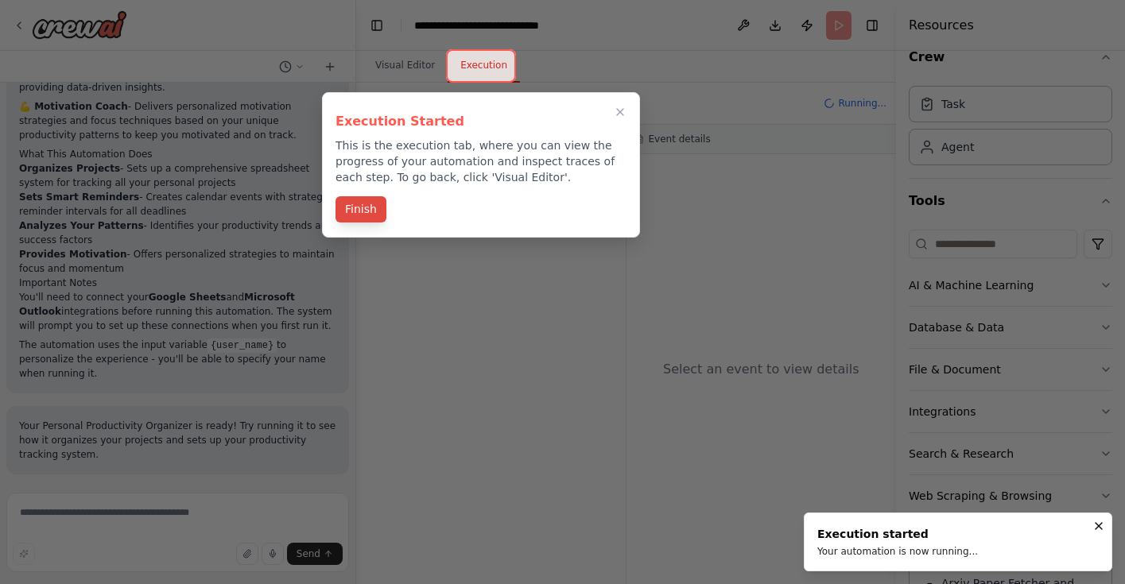
click at [369, 201] on button "Finish" at bounding box center [360, 209] width 51 height 26
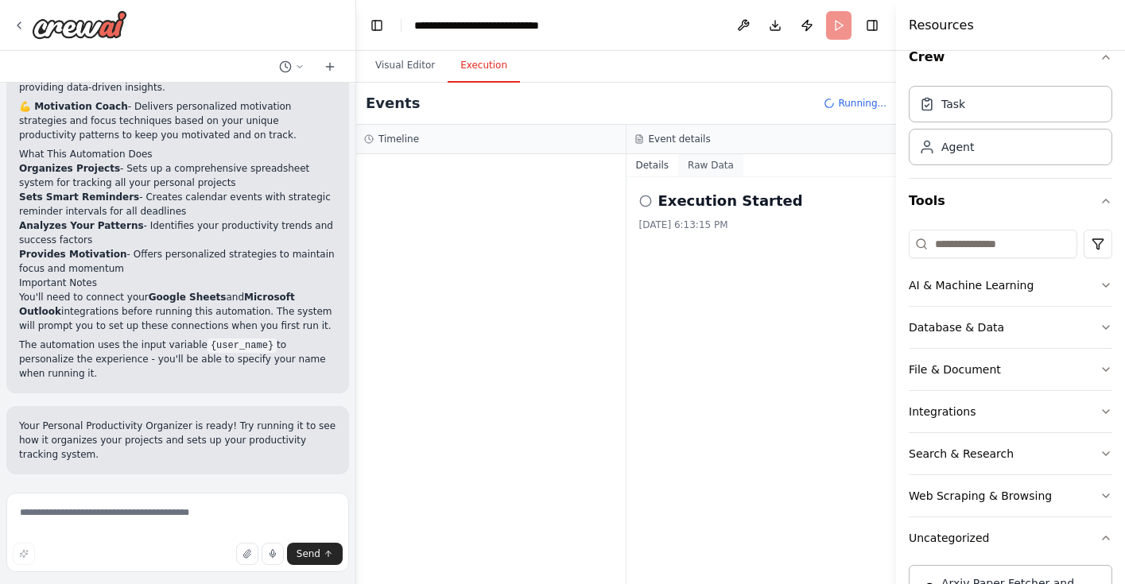
click at [708, 165] on button "Raw Data" at bounding box center [710, 165] width 65 height 22
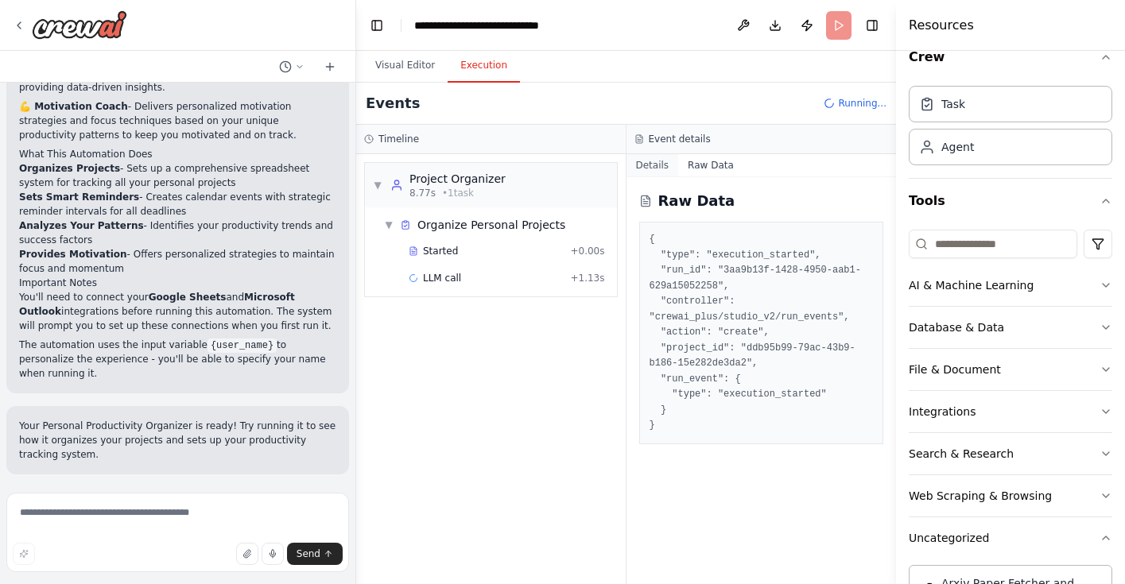
click at [656, 163] on button "Details" at bounding box center [652, 165] width 52 height 22
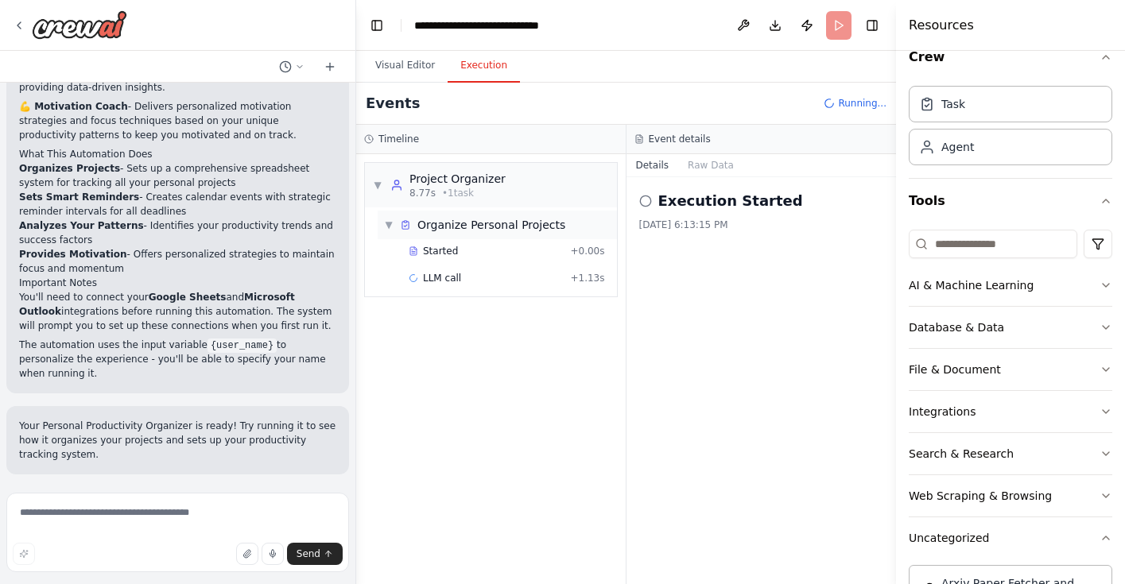
click at [393, 230] on span "▼" at bounding box center [389, 225] width 10 height 13
click at [393, 230] on span "▶" at bounding box center [389, 225] width 10 height 13
click at [392, 229] on span "▼" at bounding box center [389, 225] width 10 height 13
click at [392, 229] on span "▶" at bounding box center [389, 225] width 10 height 13
click at [1034, 374] on button "File & Document" at bounding box center [1011, 369] width 204 height 41
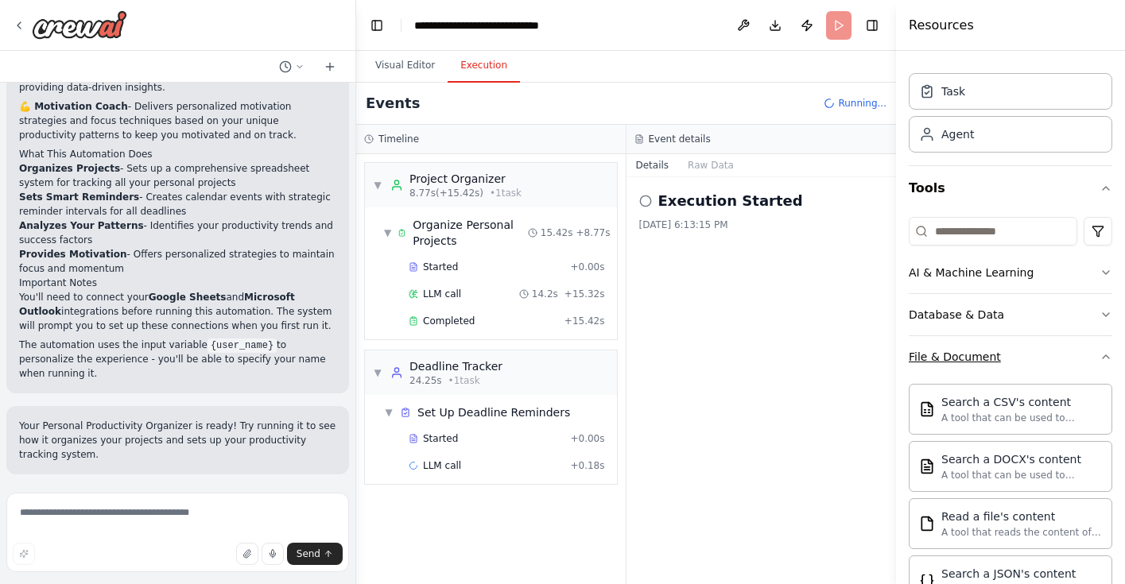
scroll to position [34, 0]
click at [1100, 355] on icon "button" at bounding box center [1106, 357] width 13 height 13
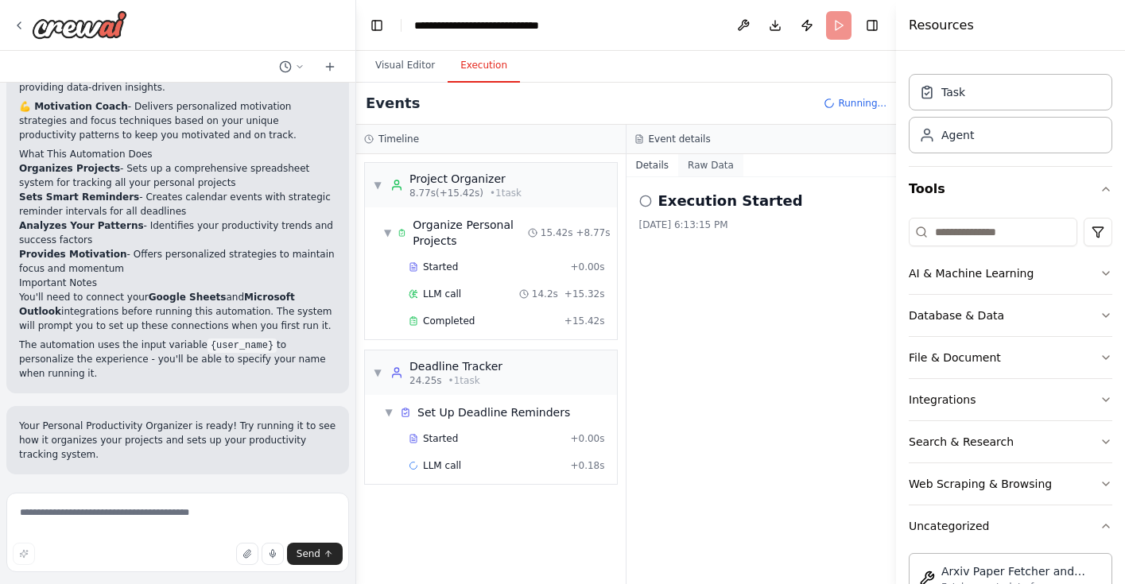
click at [696, 157] on button "Raw Data" at bounding box center [710, 165] width 65 height 22
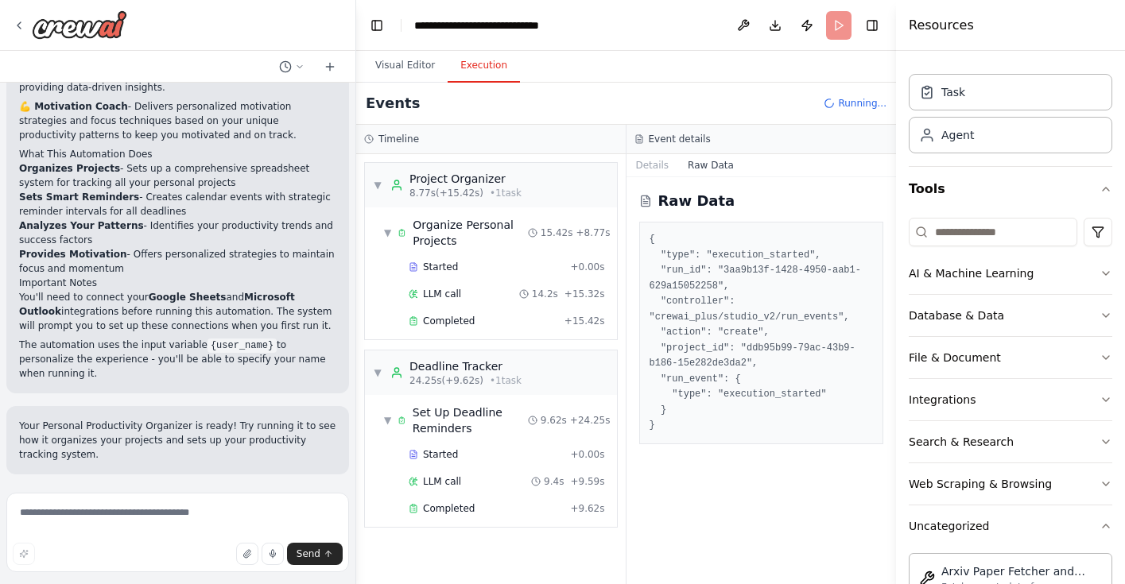
scroll to position [17, 0]
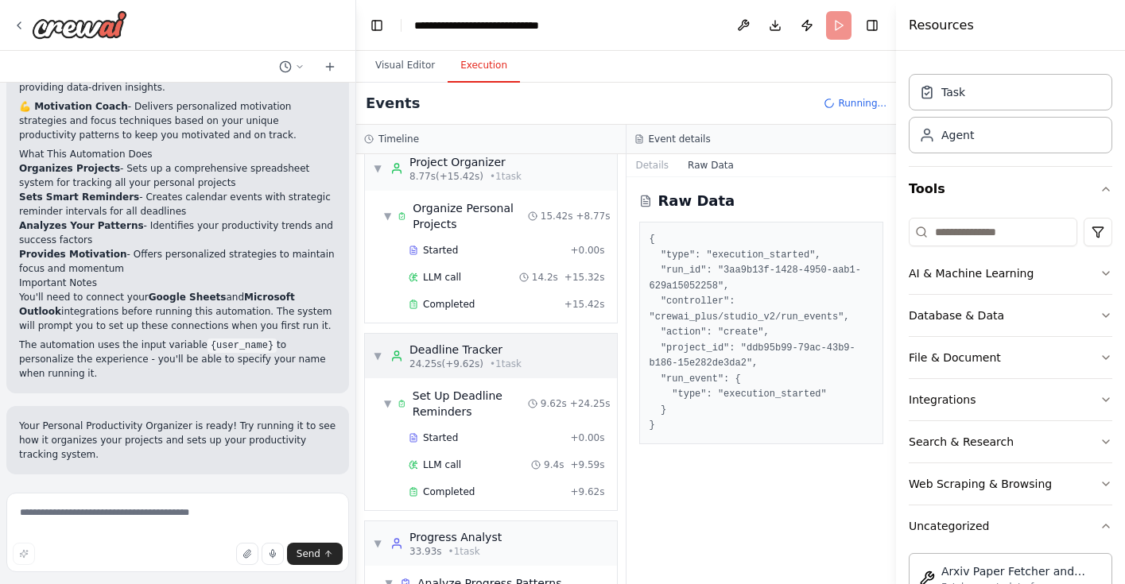
click at [532, 363] on div "▼ Deadline Tracker 24.25s (+9.62s) • 1 task" at bounding box center [491, 356] width 252 height 45
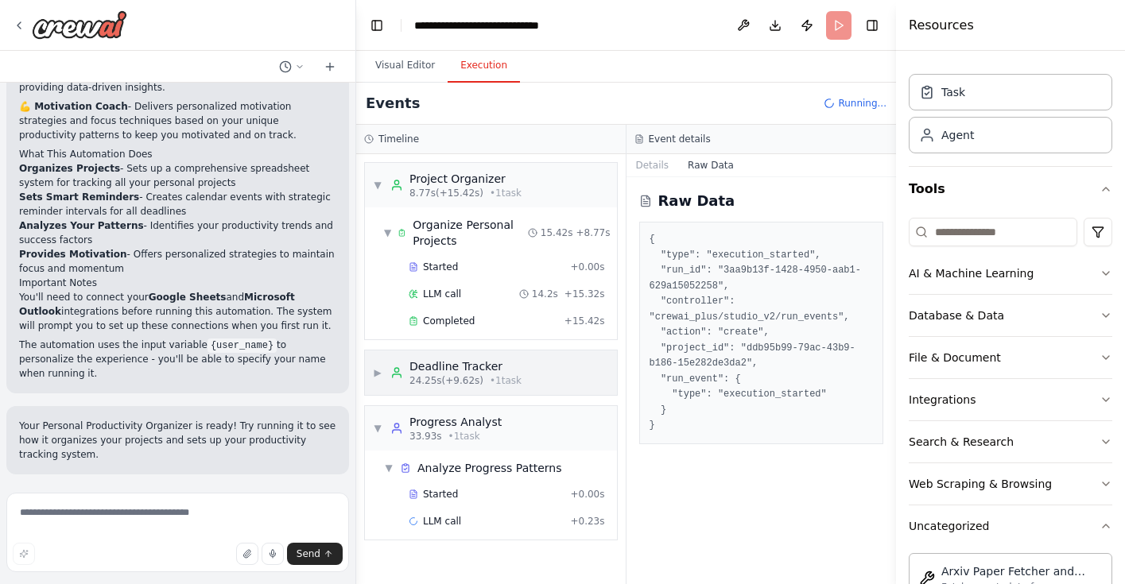
scroll to position [0, 0]
click at [532, 363] on div "▶ Deadline Tracker 24.25s (+9.62s) • 1 task" at bounding box center [491, 373] width 252 height 45
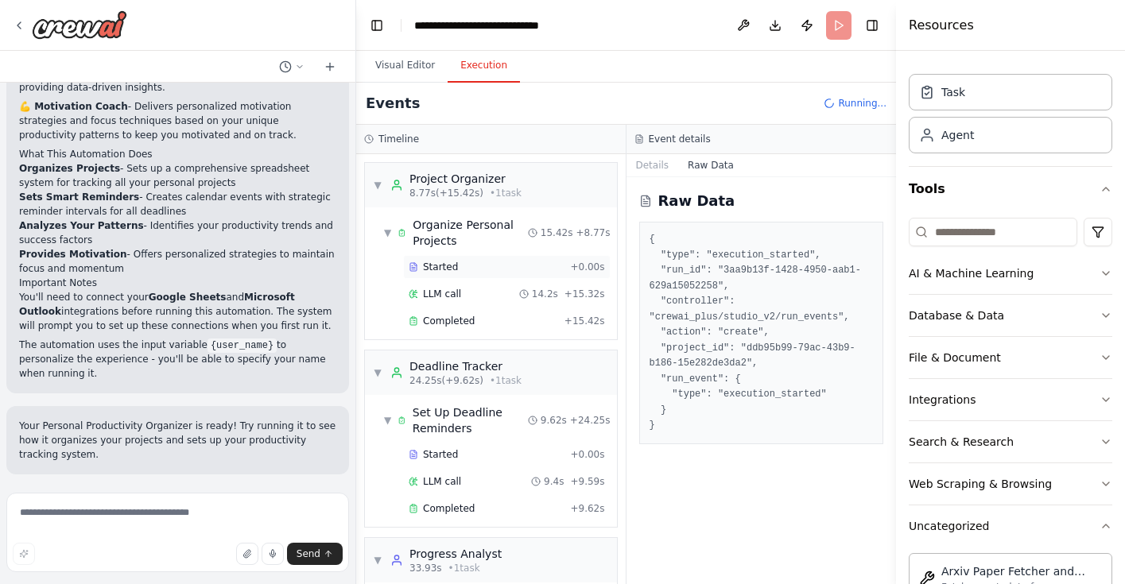
click at [491, 269] on div "Started" at bounding box center [486, 267] width 155 height 13
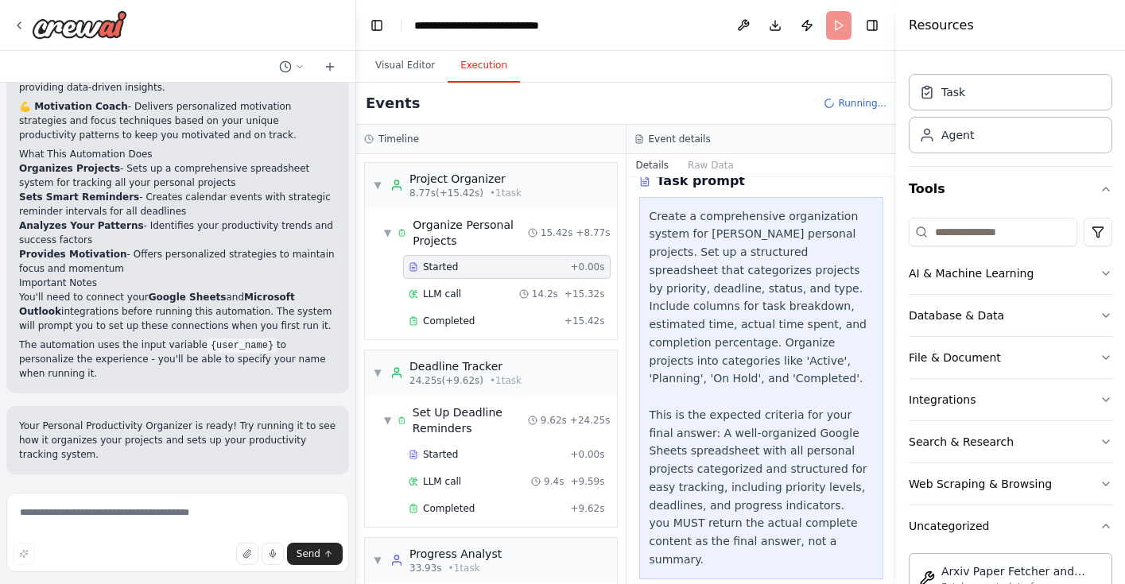
scroll to position [335, 0]
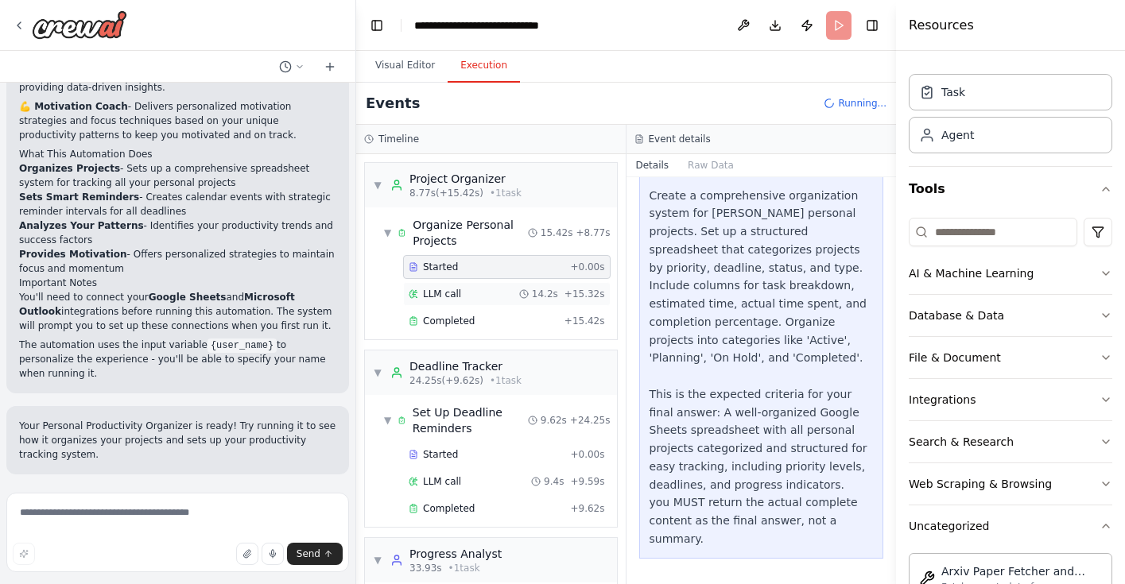
click at [498, 297] on div "LLM call 14.2s + 15.32s" at bounding box center [507, 294] width 196 height 13
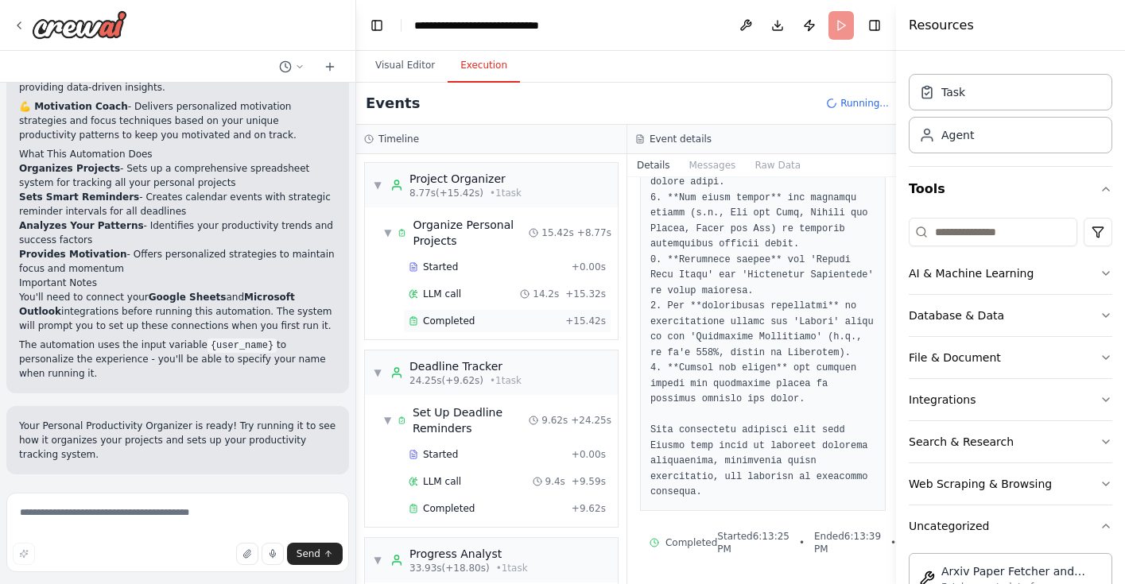
scroll to position [1556, 0]
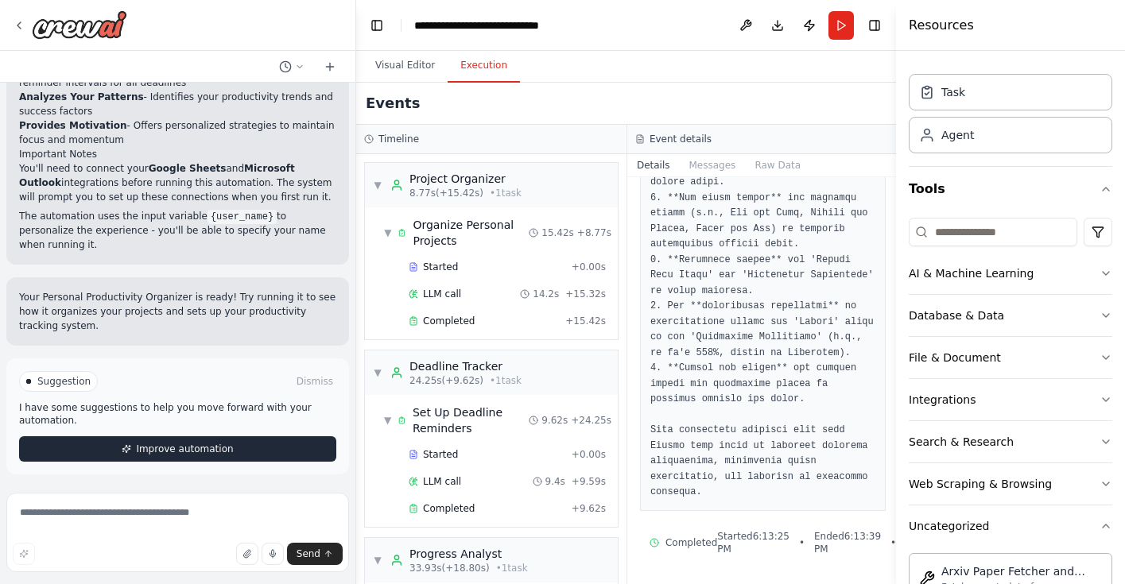
click at [221, 457] on button "Improve automation" at bounding box center [177, 448] width 317 height 25
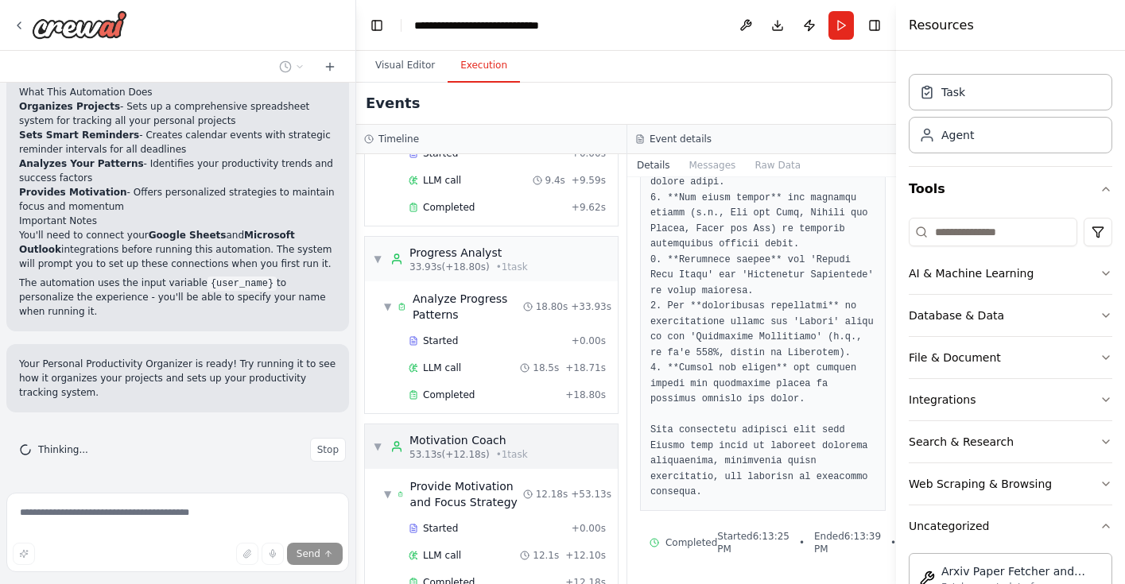
scroll to position [336, 0]
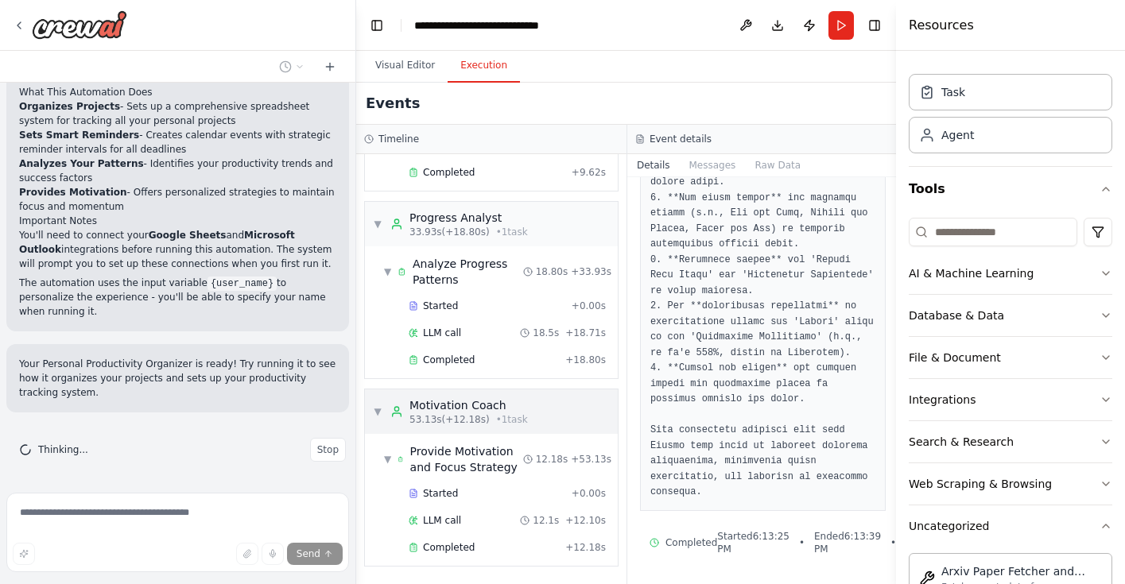
click at [514, 406] on div "Motivation Coach" at bounding box center [468, 406] width 118 height 16
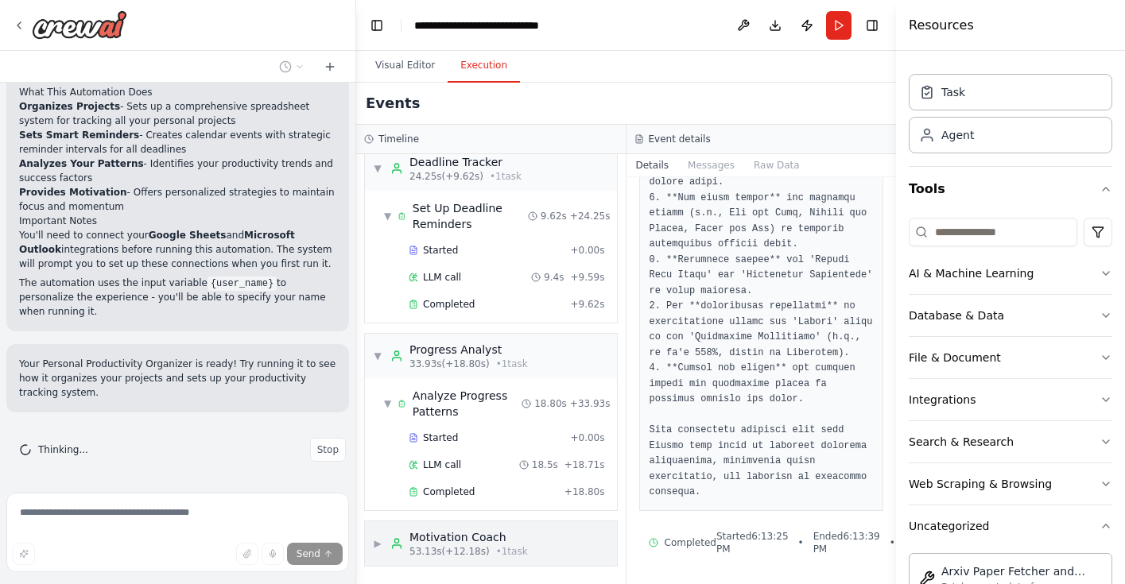
click at [528, 549] on div "▶ Motivation Coach 53.13s (+12.18s) • 1 task" at bounding box center [491, 544] width 252 height 45
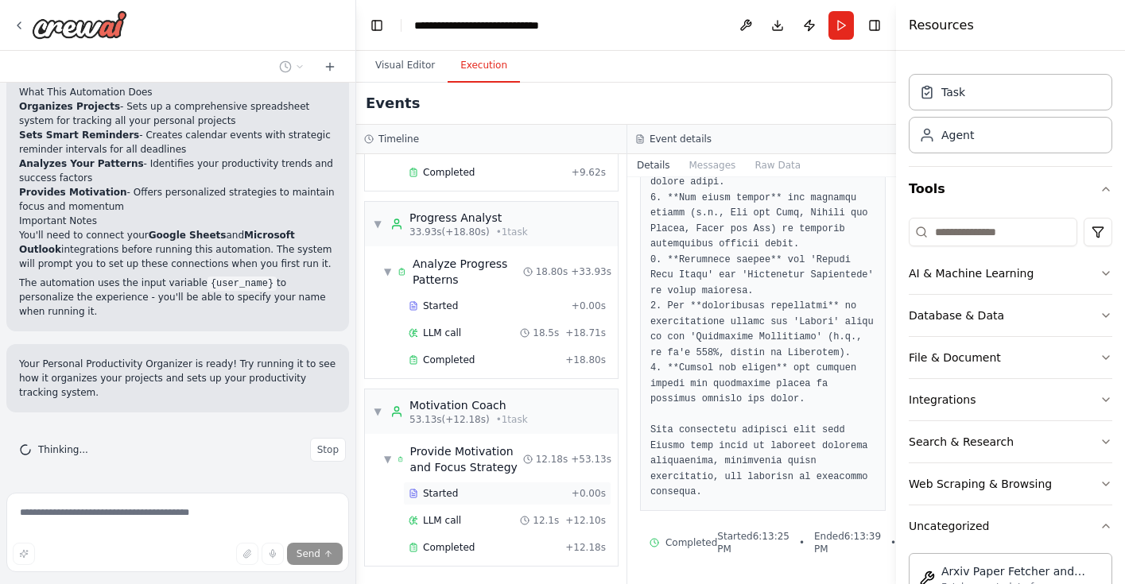
click at [518, 498] on div "Started" at bounding box center [487, 493] width 157 height 13
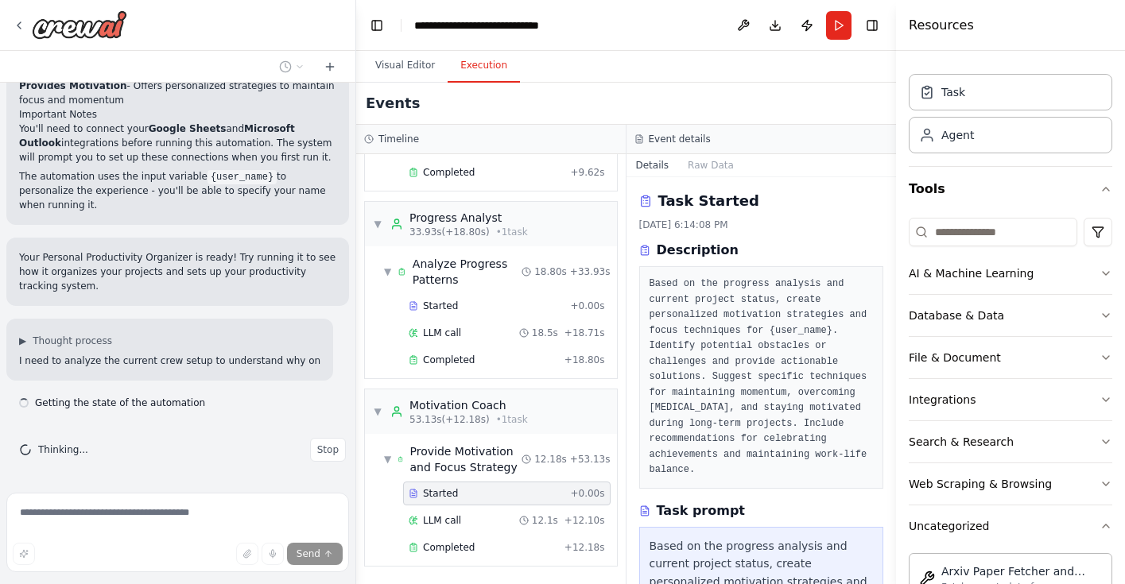
scroll to position [1610, 0]
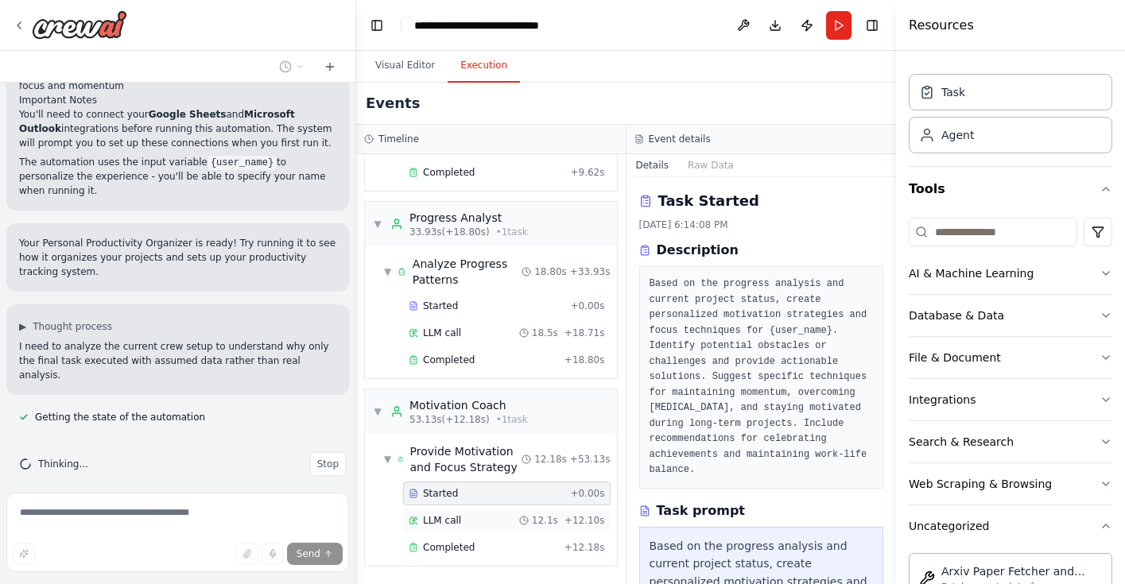
click at [495, 522] on div "LLM call 12.1s + 12.10s" at bounding box center [507, 520] width 196 height 13
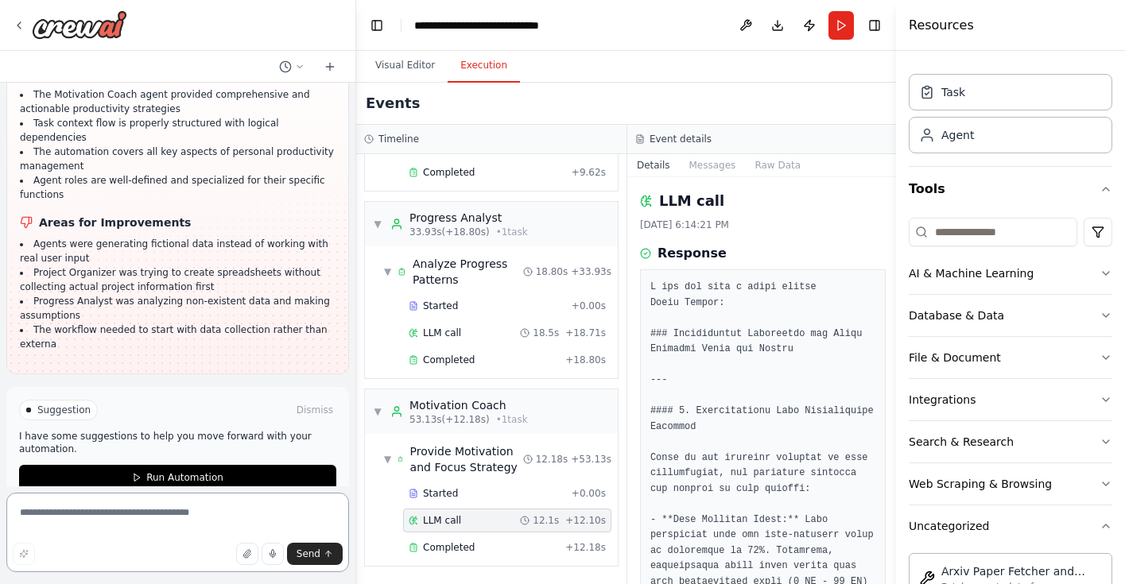
scroll to position [2566, 0]
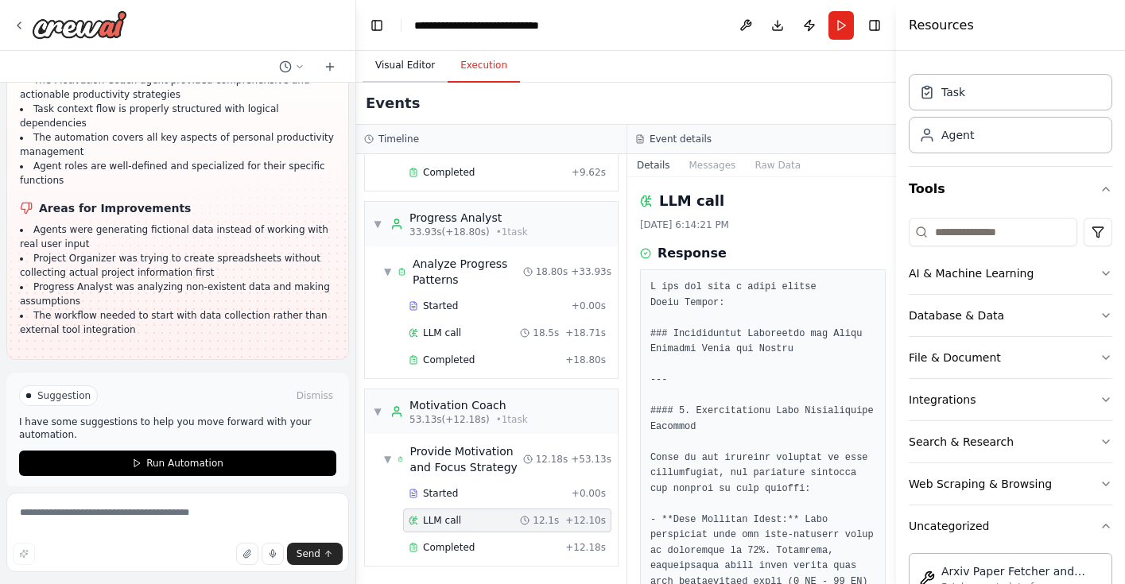
click at [402, 60] on button "Visual Editor" at bounding box center [405, 65] width 85 height 33
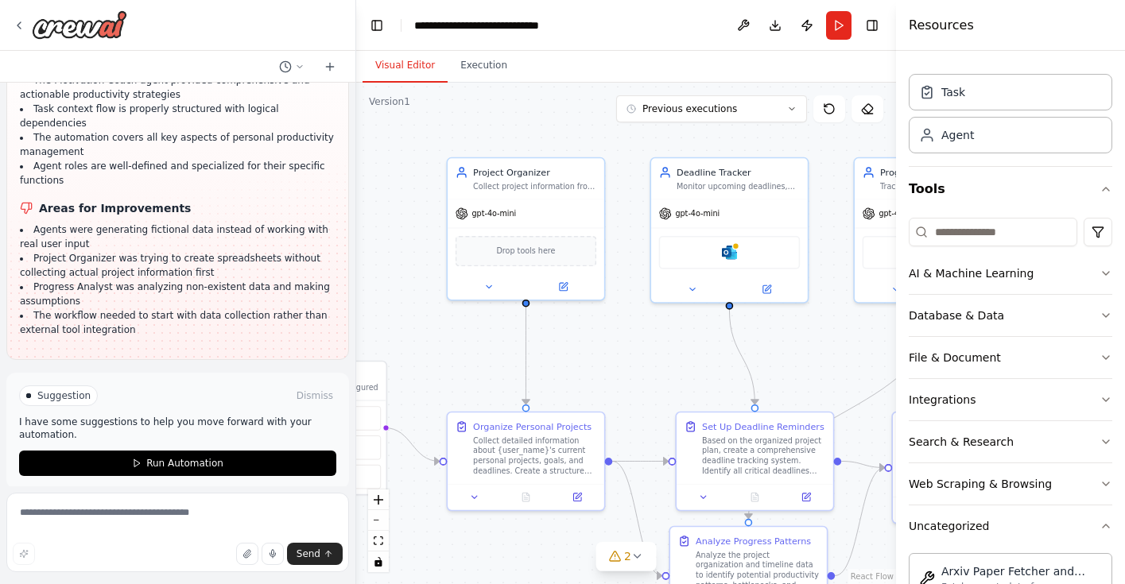
drag, startPoint x: 421, startPoint y: 235, endPoint x: 410, endPoint y: 180, distance: 55.2
click at [410, 180] on div ".deletable-edge-delete-btn { width: 20px; height: 20px; border: 0px solid #ffff…" at bounding box center [626, 334] width 540 height 502
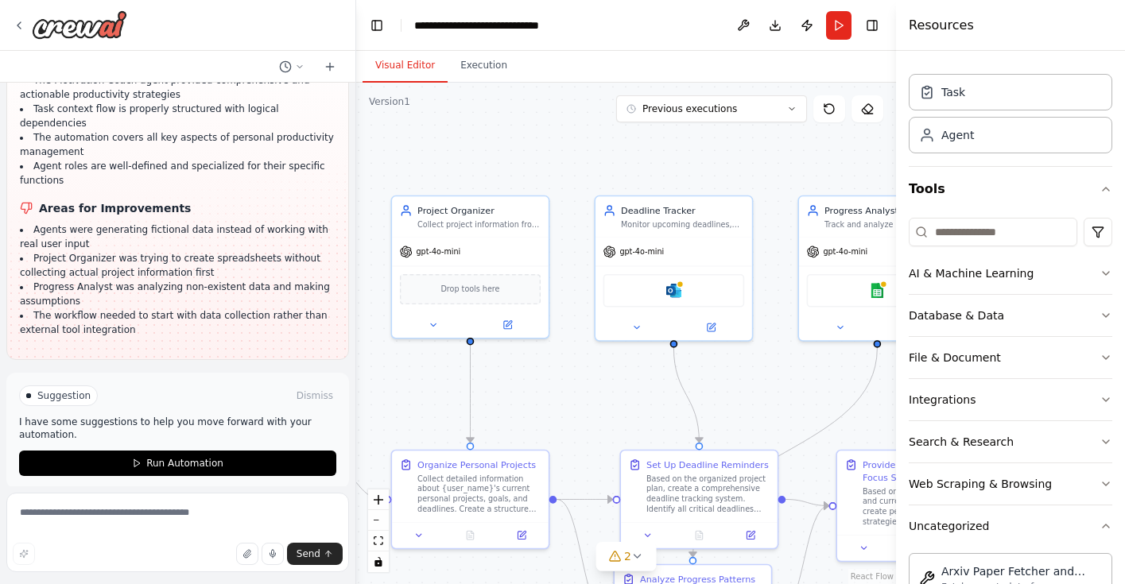
drag, startPoint x: 410, startPoint y: 180, endPoint x: 355, endPoint y: 219, distance: 67.5
click at [355, 219] on div "Create a crew that helps organize your personal projects, sets reminders for im…" at bounding box center [562, 292] width 1125 height 584
click at [432, 173] on div ".deletable-edge-delete-btn { width: 20px; height: 20px; border: 0px solid #ffff…" at bounding box center [626, 334] width 540 height 502
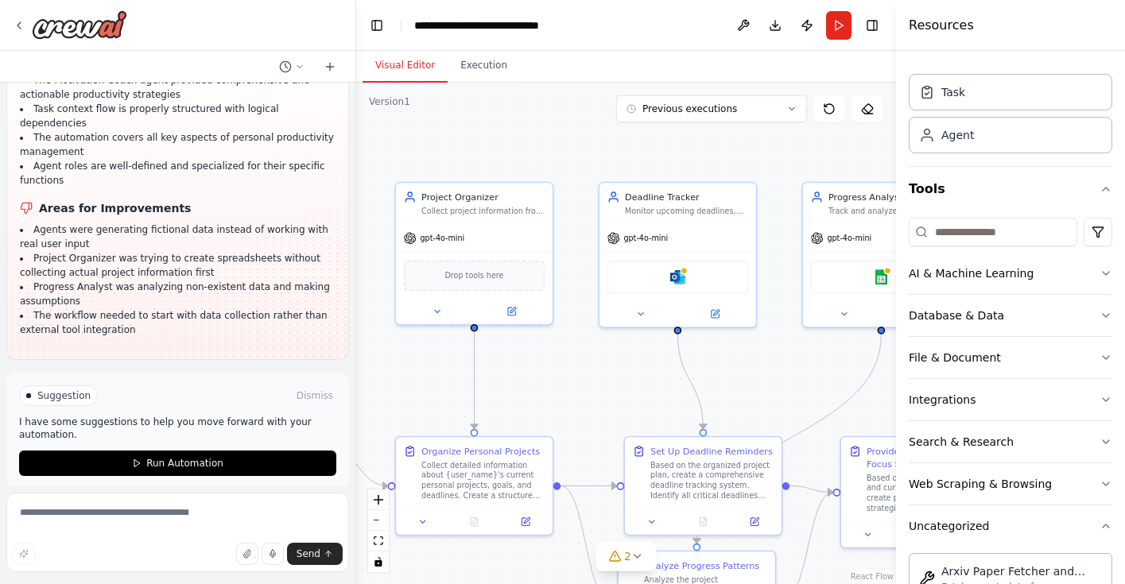
drag, startPoint x: 563, startPoint y: 258, endPoint x: 560, endPoint y: 228, distance: 29.6
click at [560, 228] on div ".deletable-edge-delete-btn { width: 20px; height: 20px; border: 0px solid #ffff…" at bounding box center [626, 334] width 540 height 502
